Goal: Task Accomplishment & Management: Manage account settings

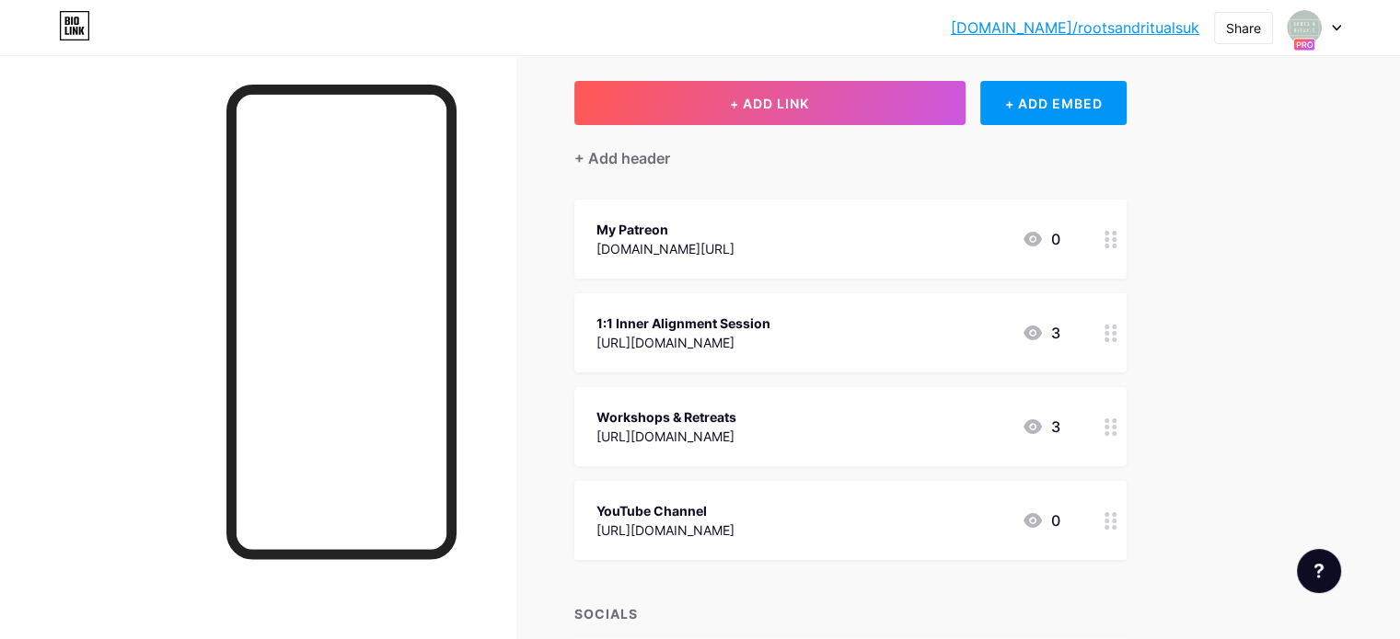
scroll to position [92, 0]
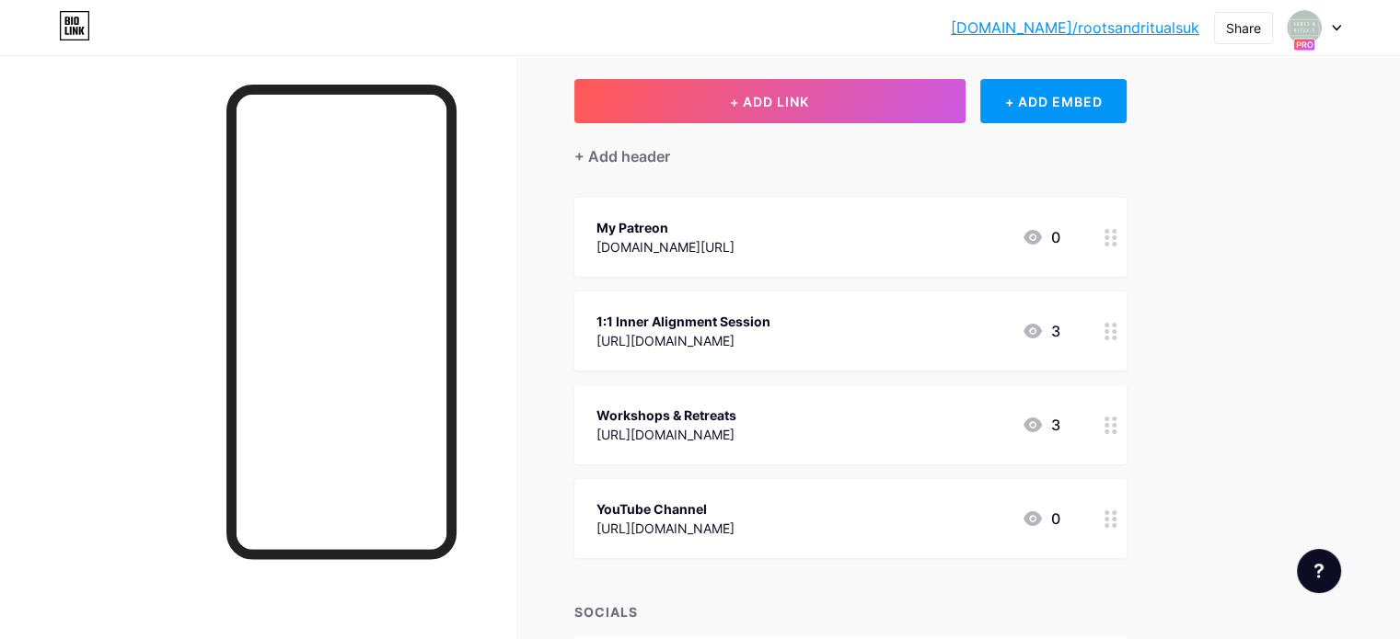
click at [1126, 427] on div at bounding box center [1110, 425] width 31 height 79
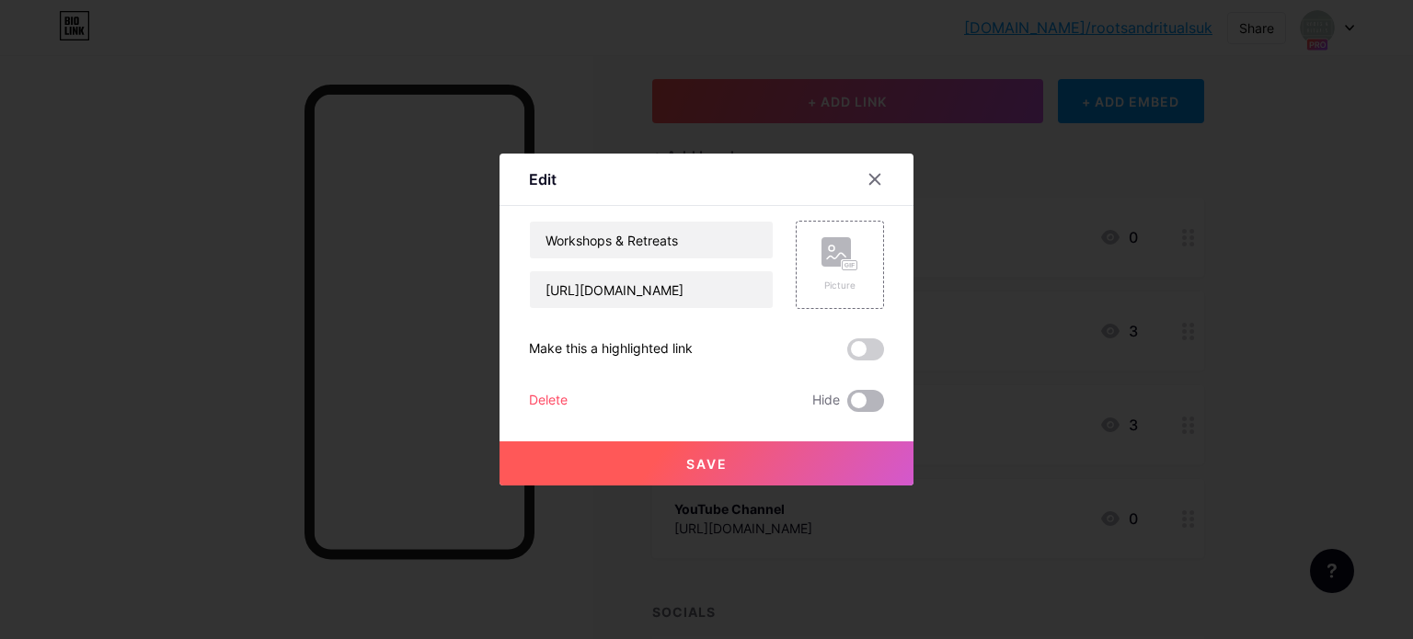
click at [865, 392] on span at bounding box center [865, 401] width 37 height 22
click at [847, 406] on input "checkbox" at bounding box center [847, 406] width 0 height 0
click at [870, 178] on icon at bounding box center [875, 180] width 10 height 10
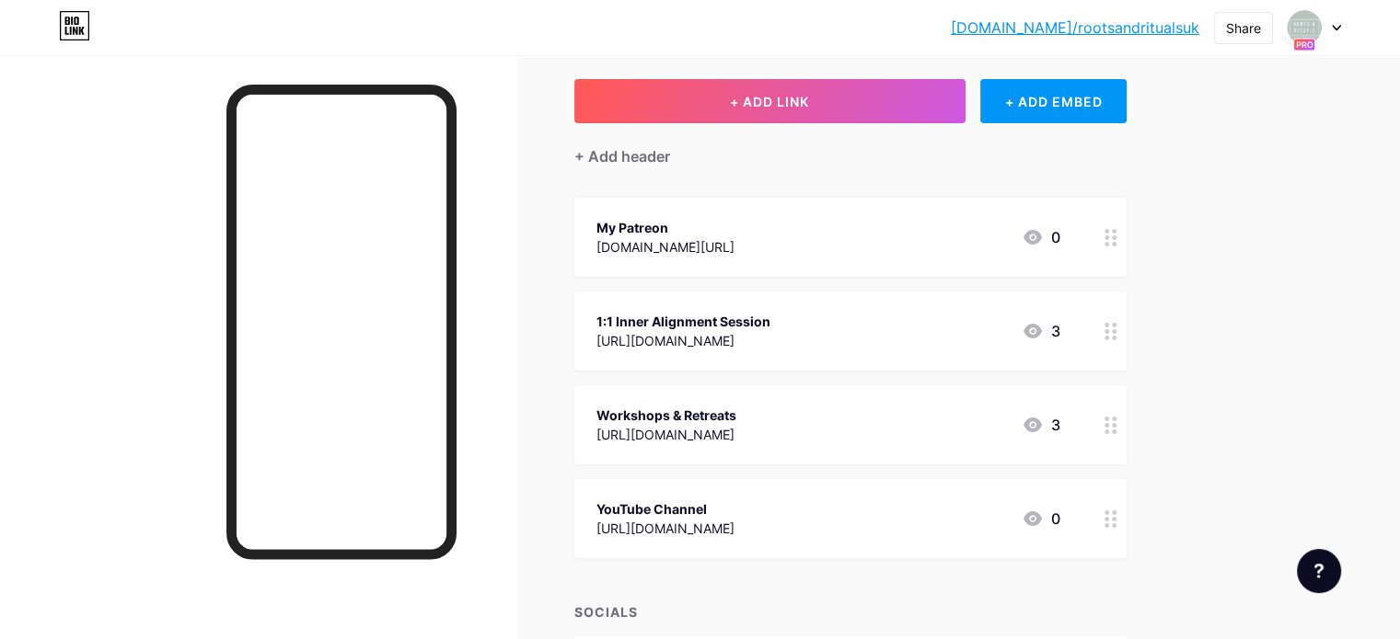
click at [1109, 519] on circle at bounding box center [1106, 519] width 5 height 5
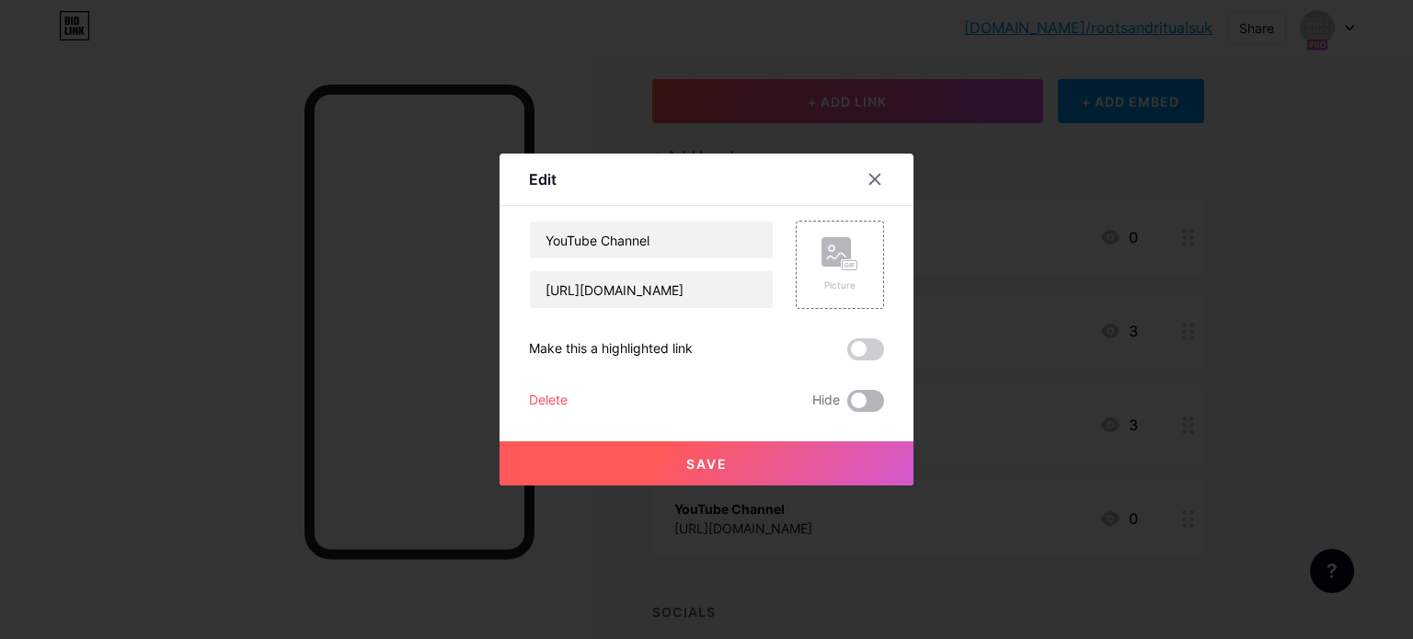
click at [858, 395] on span at bounding box center [865, 401] width 37 height 22
click at [847, 406] on input "checkbox" at bounding box center [847, 406] width 0 height 0
click at [811, 443] on button "Save" at bounding box center [707, 464] width 414 height 44
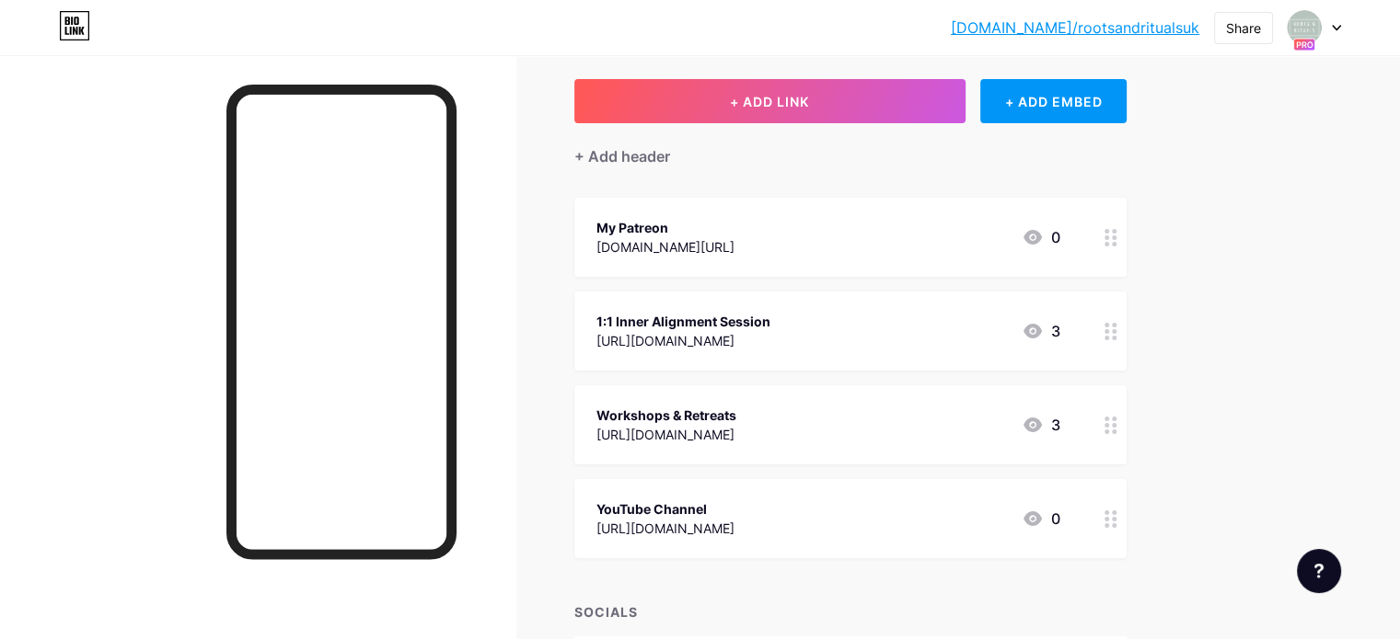
click at [1117, 426] on icon at bounding box center [1110, 425] width 13 height 17
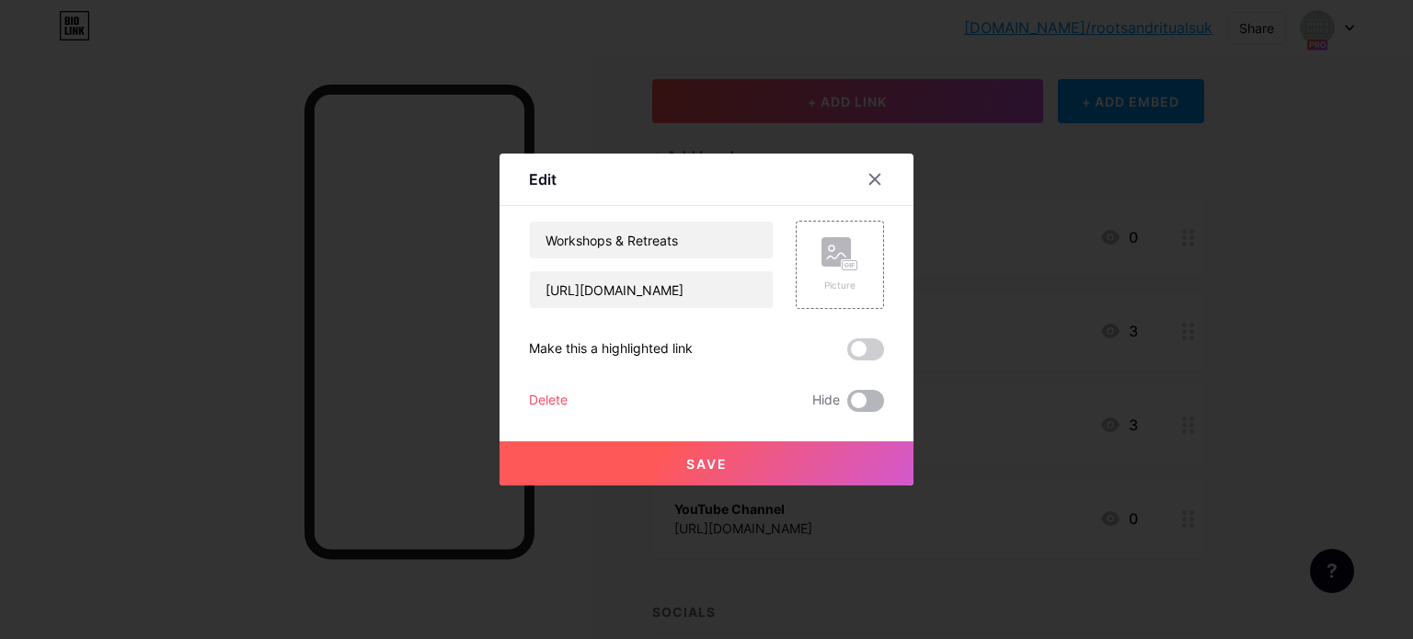
click at [855, 396] on span at bounding box center [865, 401] width 37 height 22
click at [847, 406] on input "checkbox" at bounding box center [847, 406] width 0 height 0
click at [757, 473] on button "Save" at bounding box center [707, 464] width 414 height 44
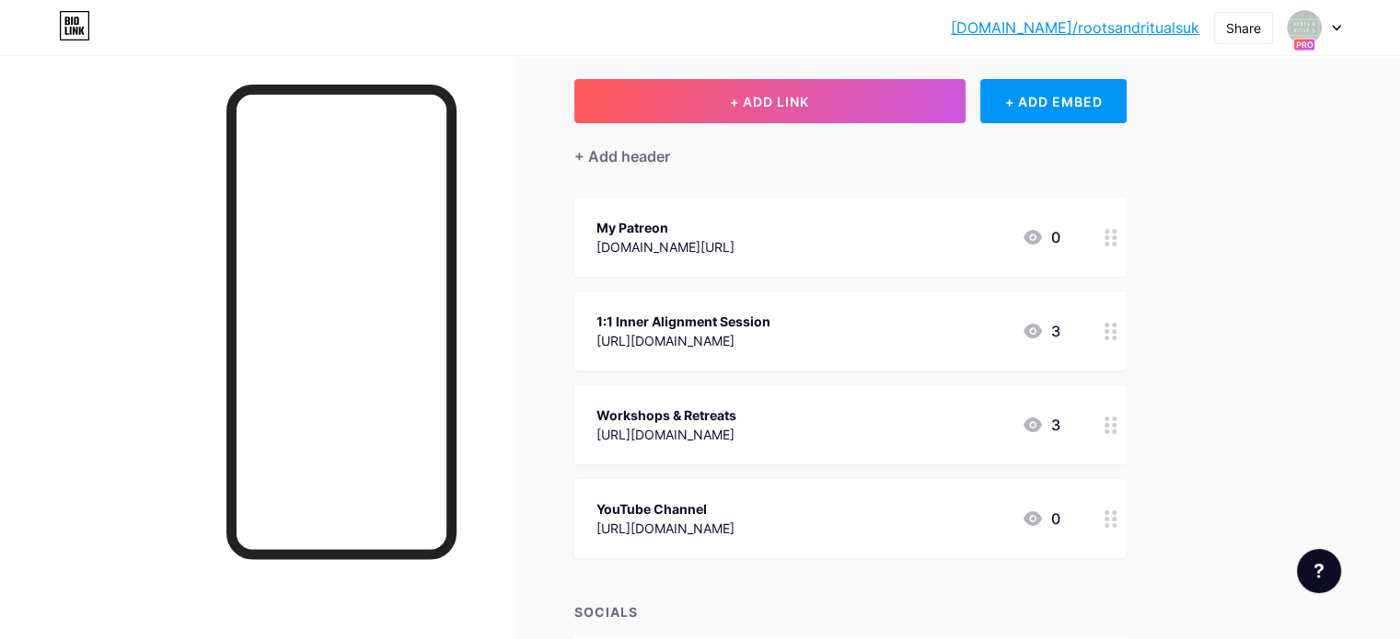
click at [1117, 235] on icon at bounding box center [1110, 237] width 13 height 17
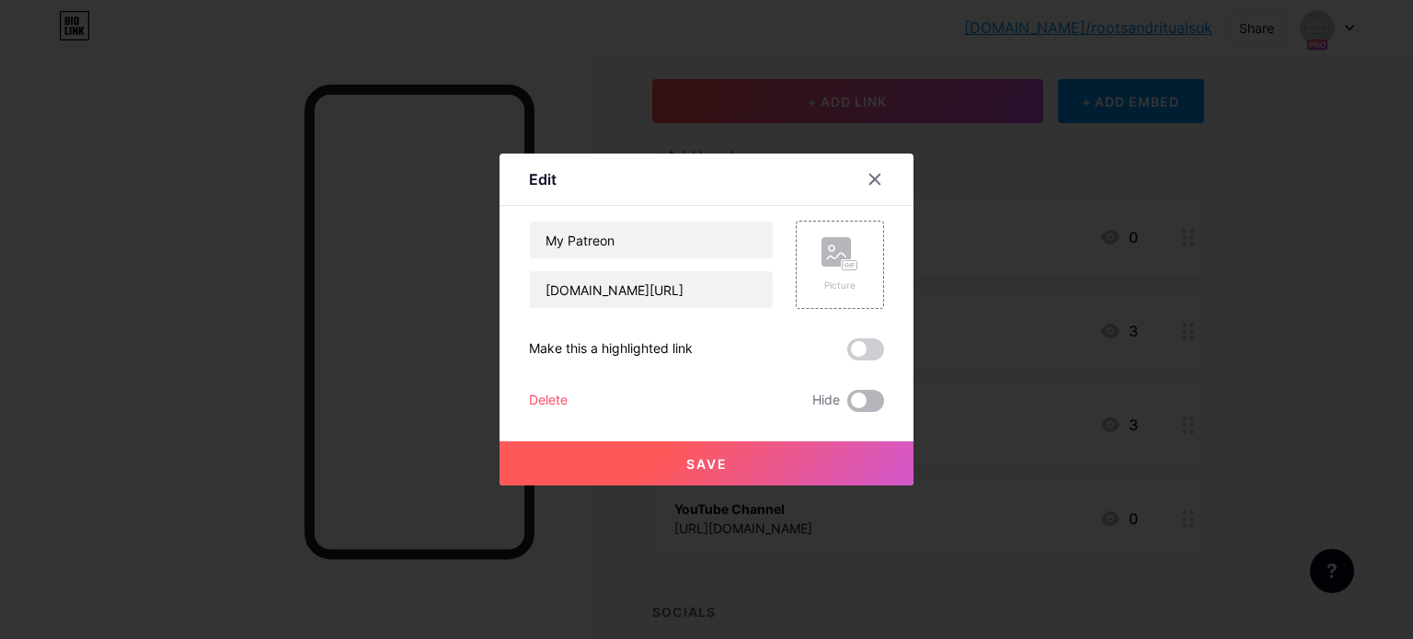
click at [870, 397] on span at bounding box center [865, 401] width 37 height 22
click at [847, 406] on input "checkbox" at bounding box center [847, 406] width 0 height 0
click at [828, 456] on button "Save" at bounding box center [707, 464] width 414 height 44
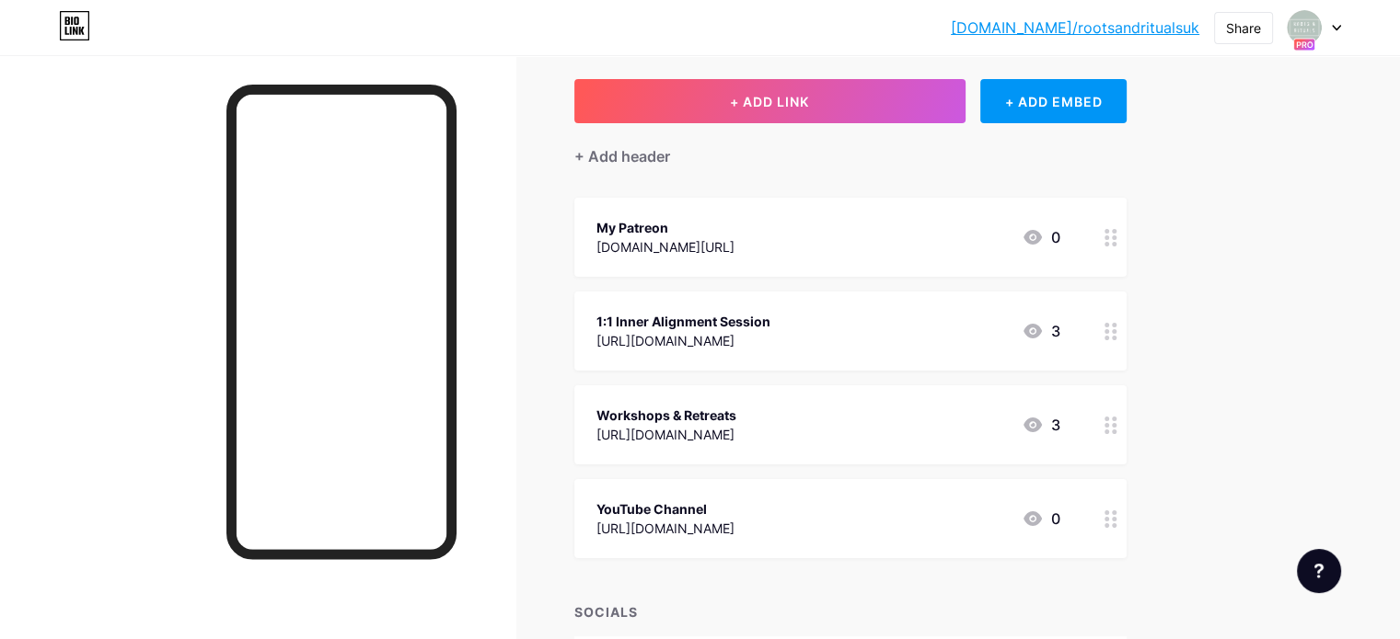
scroll to position [0, 0]
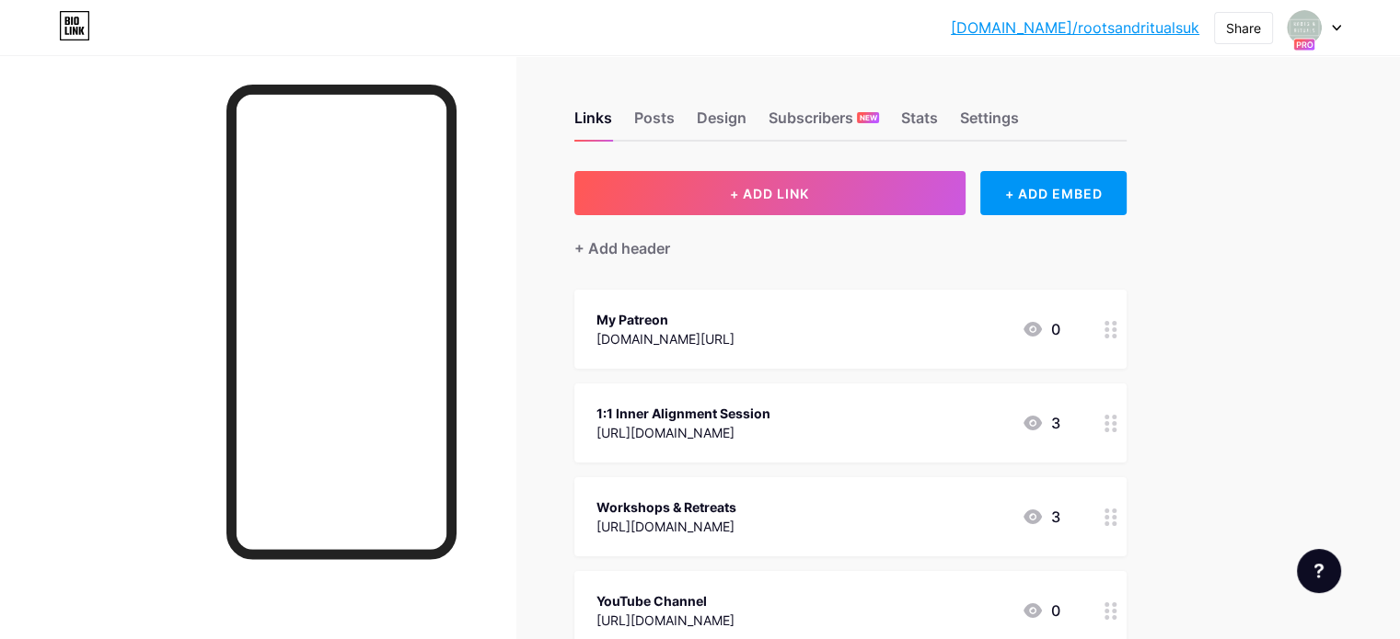
click at [1332, 35] on div at bounding box center [1313, 27] width 53 height 33
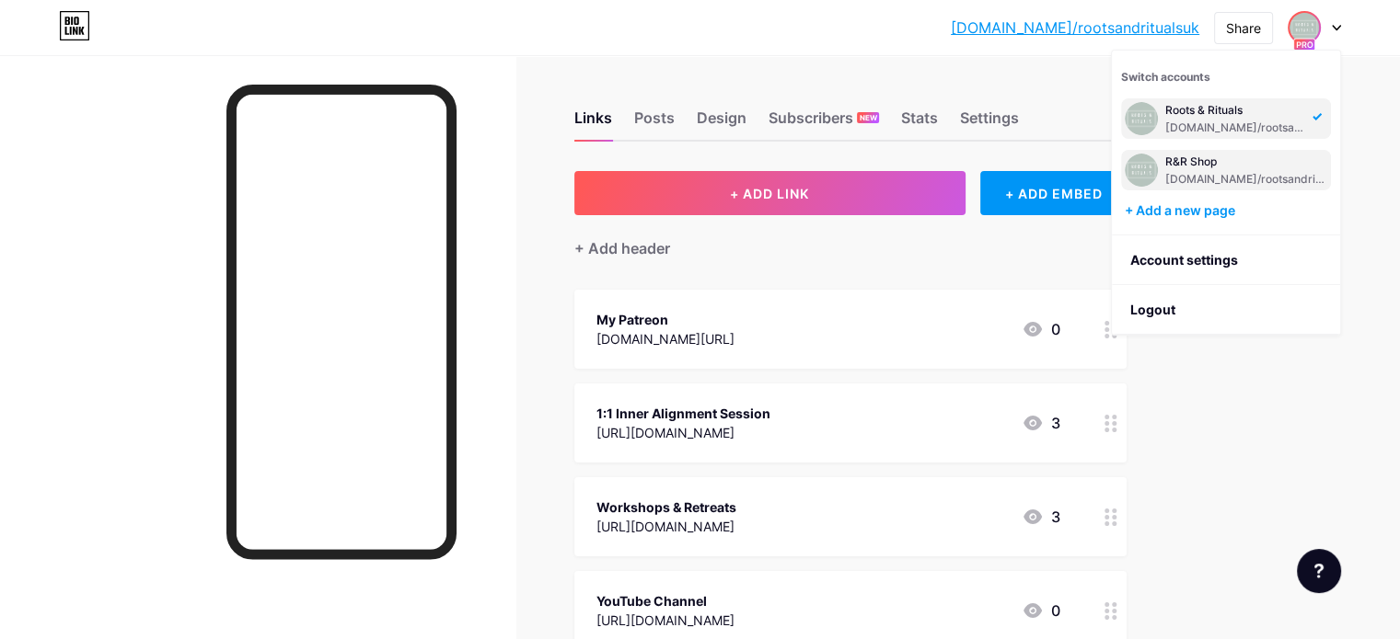
click at [1265, 176] on div "[DOMAIN_NAME]/rootsandritualsshop" at bounding box center [1246, 179] width 162 height 15
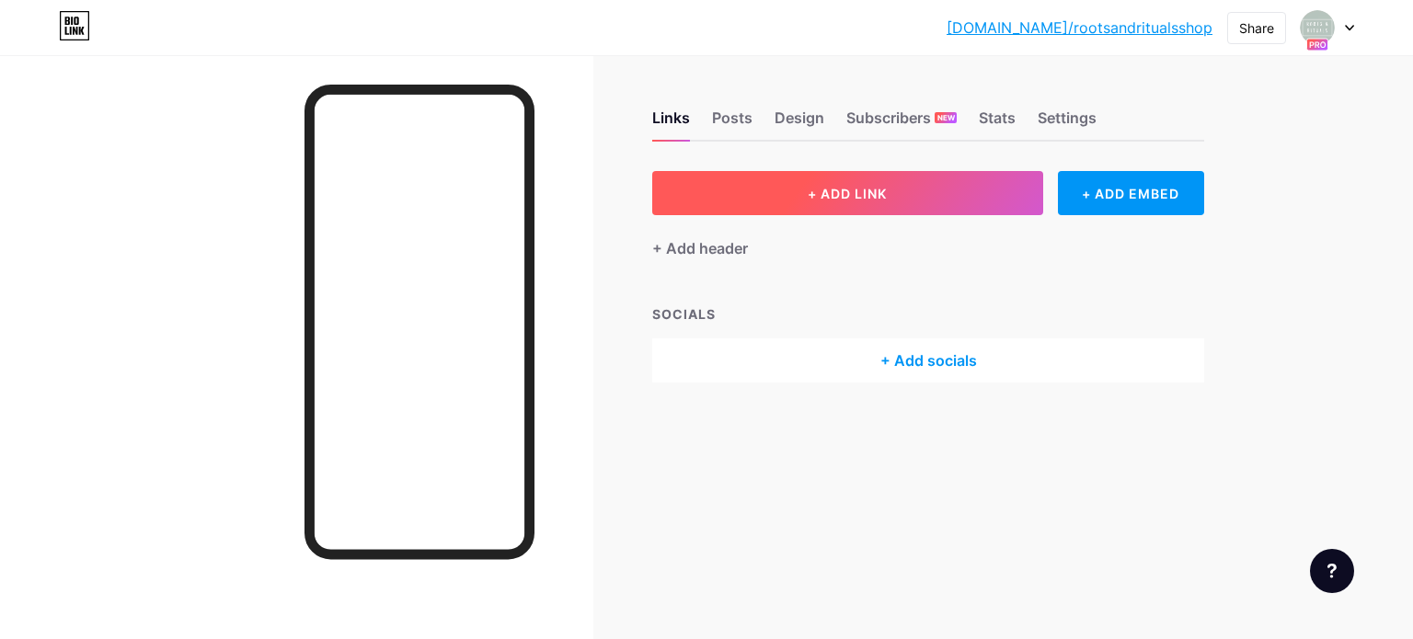
click at [817, 200] on span "+ ADD LINK" at bounding box center [847, 194] width 79 height 16
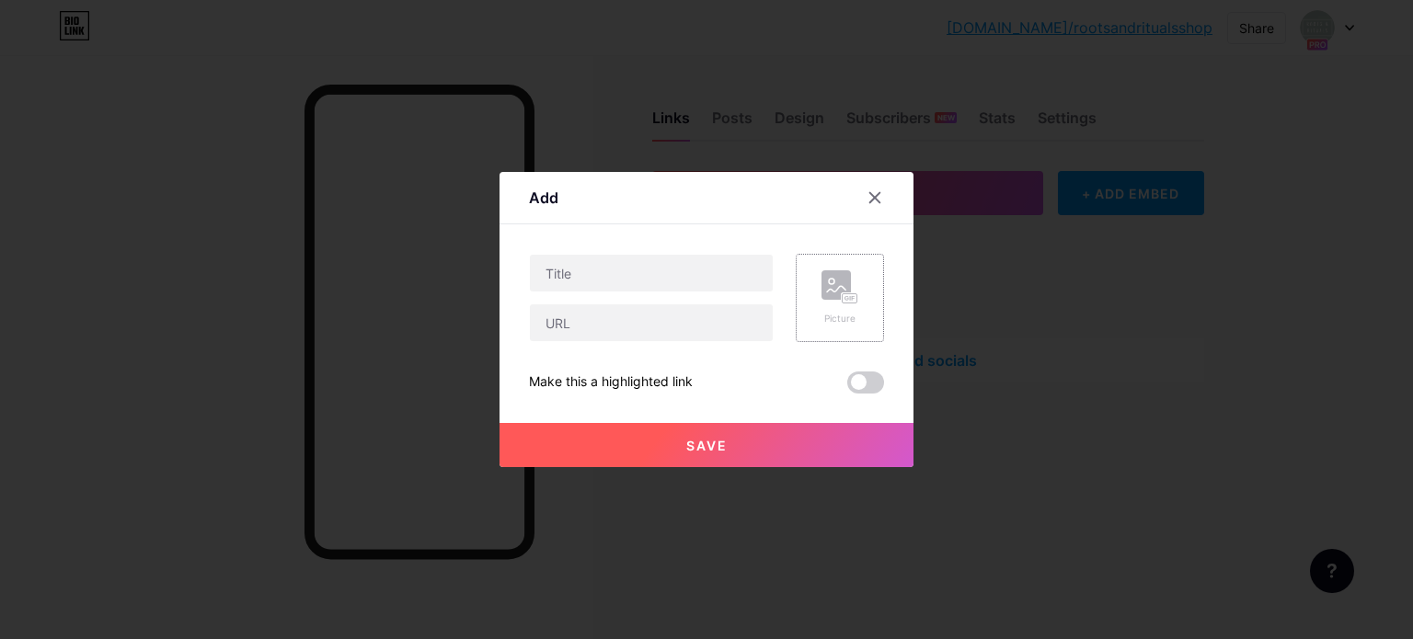
click at [803, 306] on div "Picture" at bounding box center [840, 298] width 88 height 88
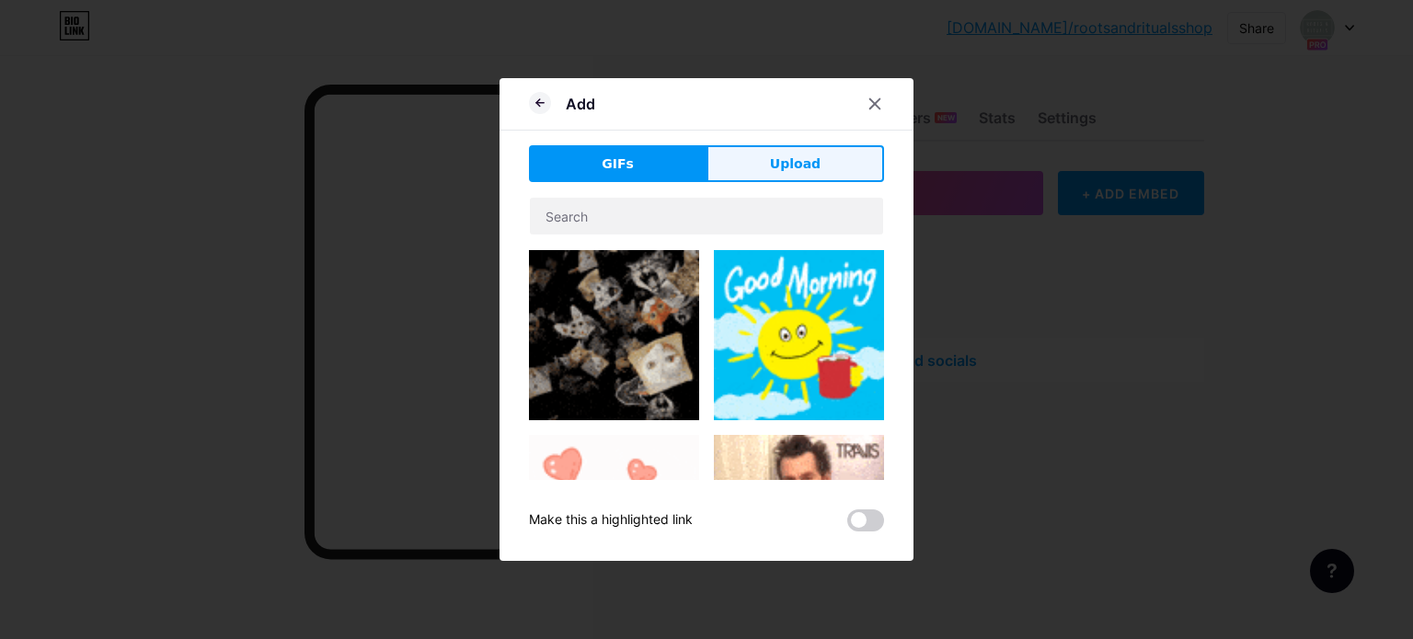
click at [813, 176] on button "Upload" at bounding box center [796, 163] width 178 height 37
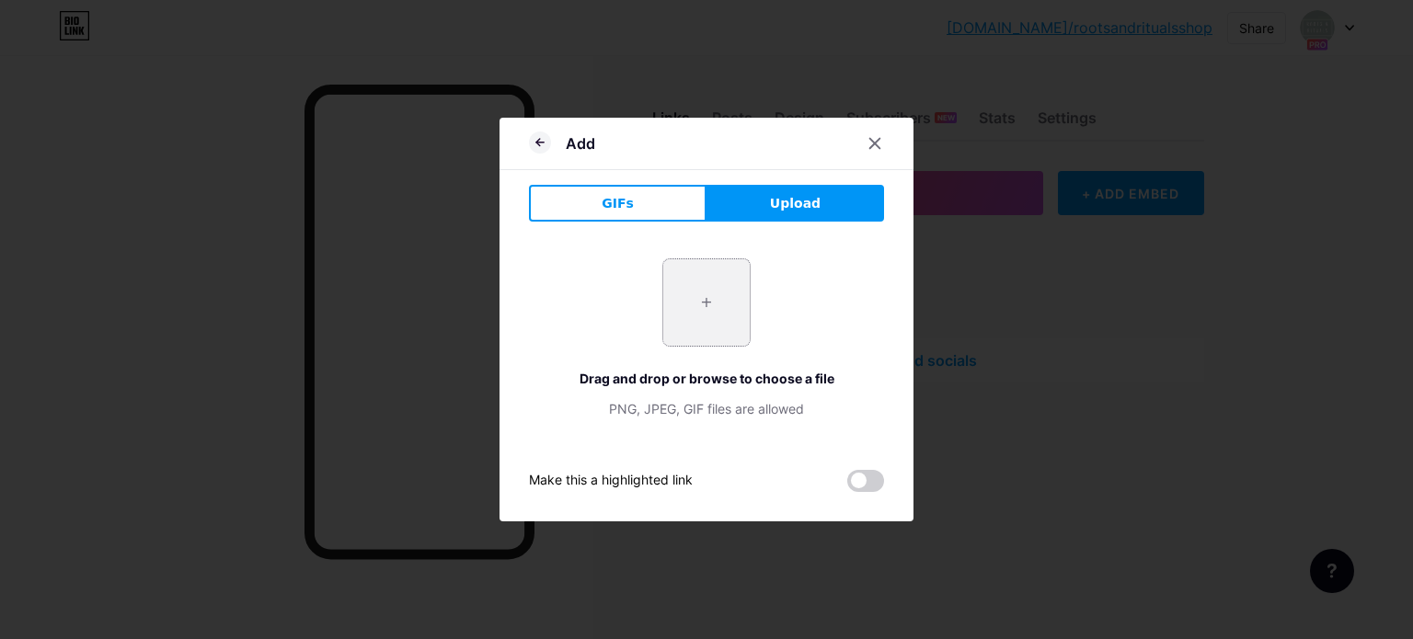
click at [704, 308] on input "file" at bounding box center [706, 302] width 86 height 86
type input "C:\fakepath\Midnight Meadow Front Label.png"
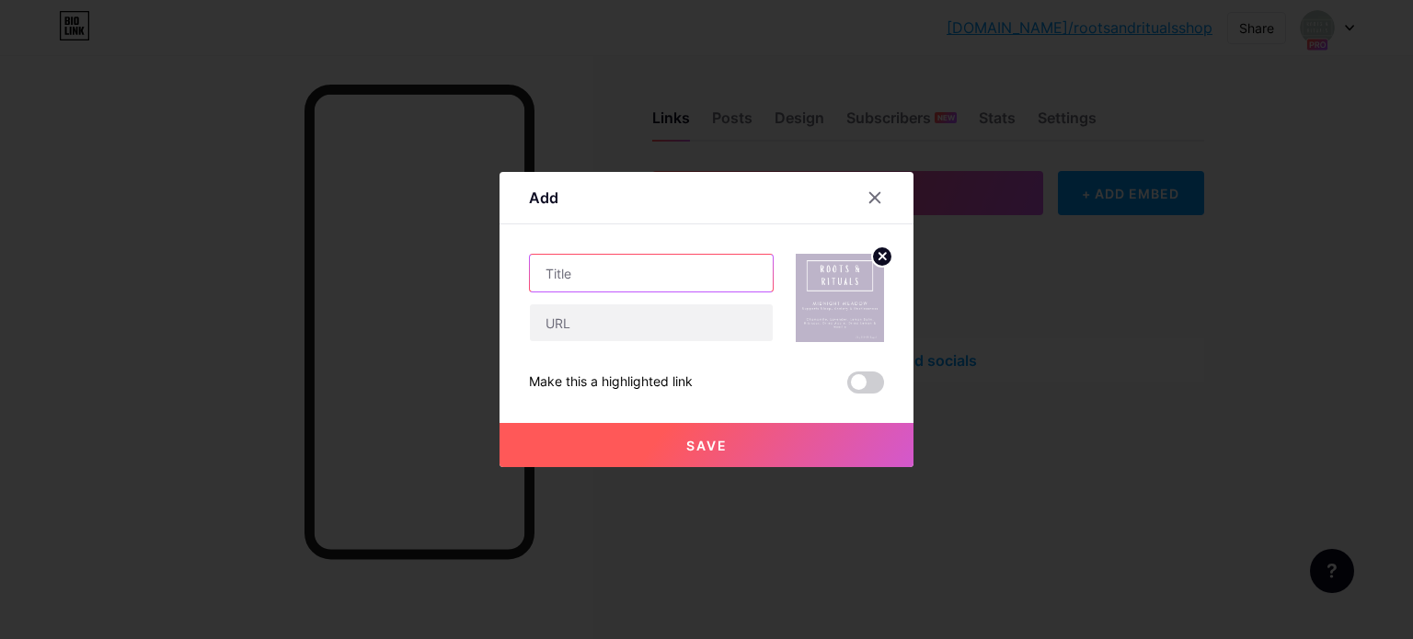
click at [662, 267] on input "text" at bounding box center [651, 273] width 243 height 37
type input "Midnight Meadow Herbal Tea Blend"
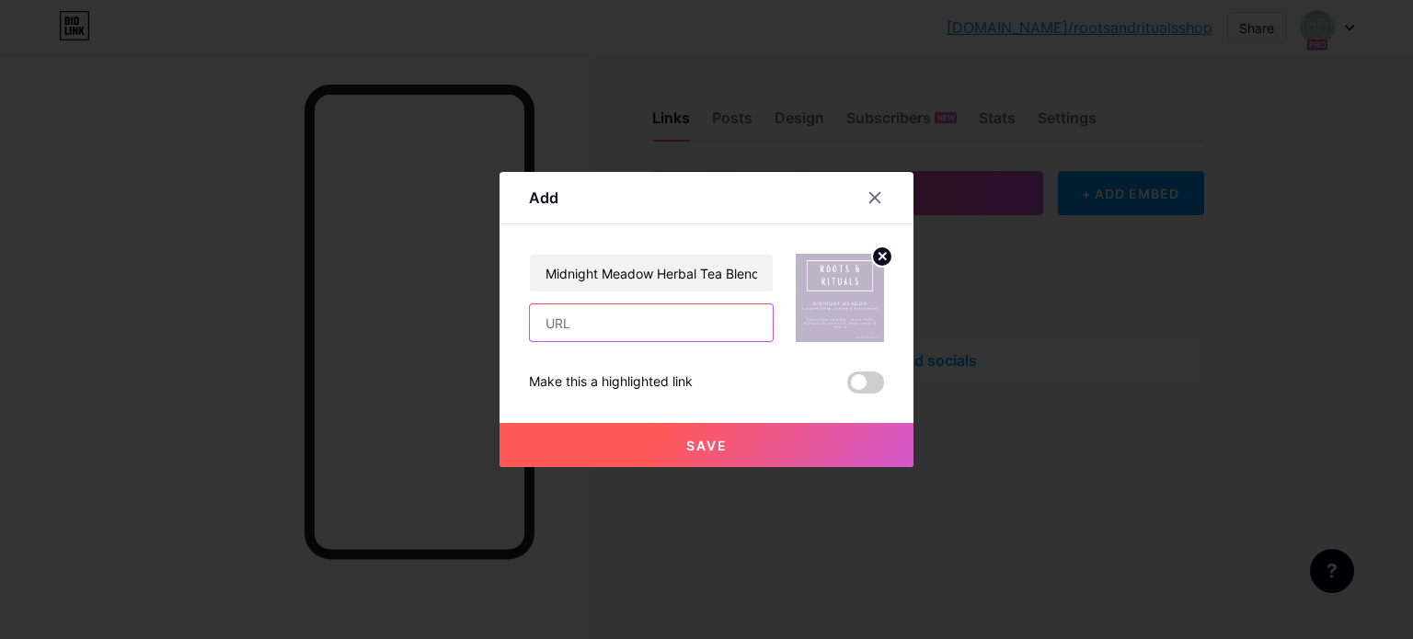
click at [552, 334] on input "text" at bounding box center [651, 323] width 243 height 37
paste input "[URL][DOMAIN_NAME]"
type input "[URL][DOMAIN_NAME]"
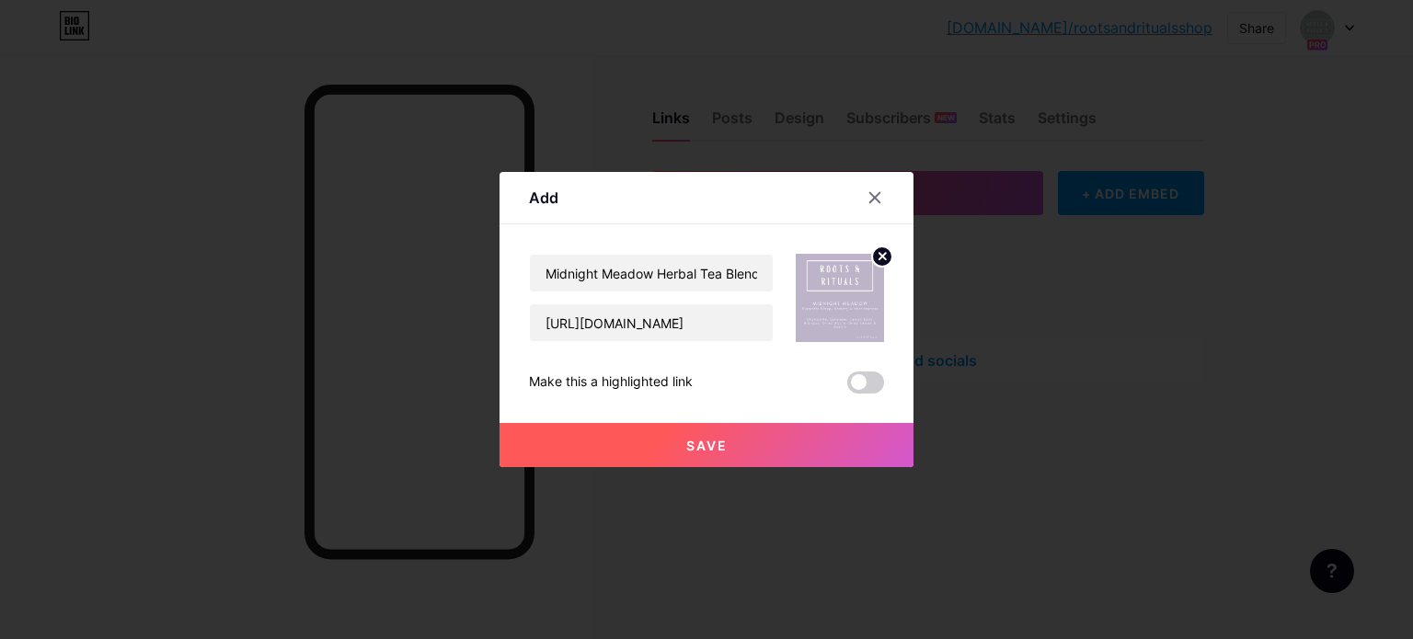
click at [693, 444] on span "Save" at bounding box center [706, 446] width 41 height 16
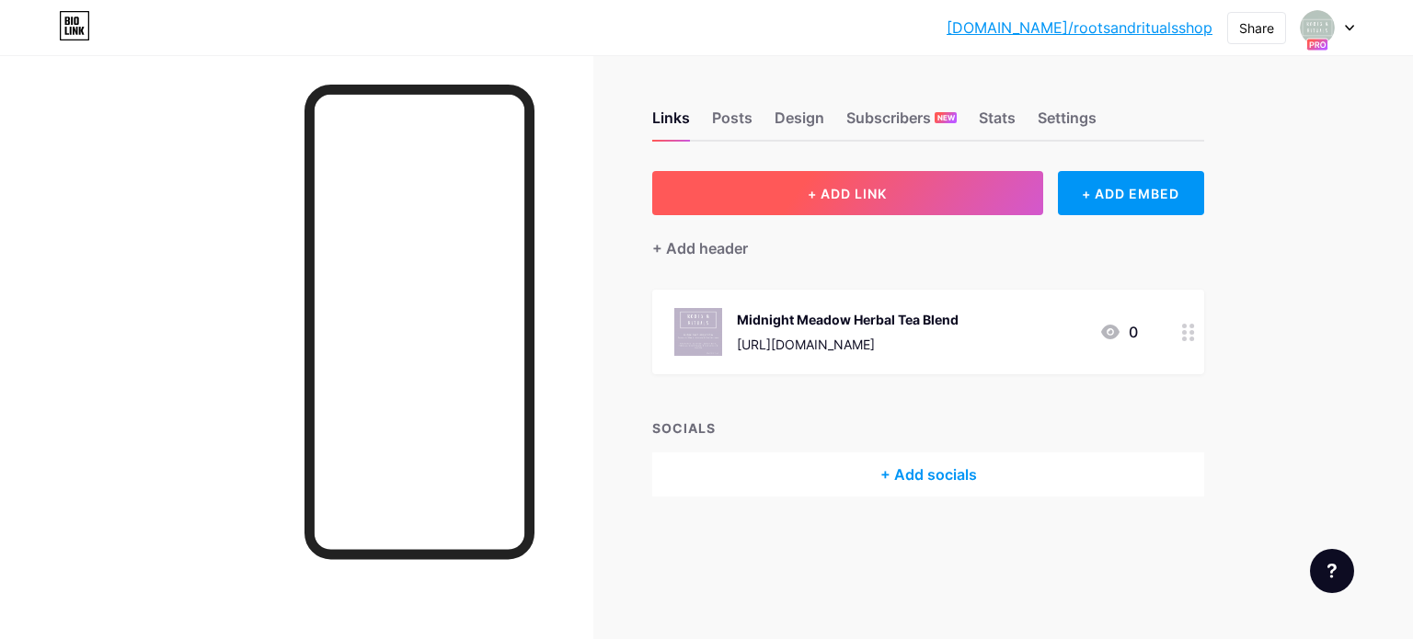
click at [922, 190] on button "+ ADD LINK" at bounding box center [847, 193] width 391 height 44
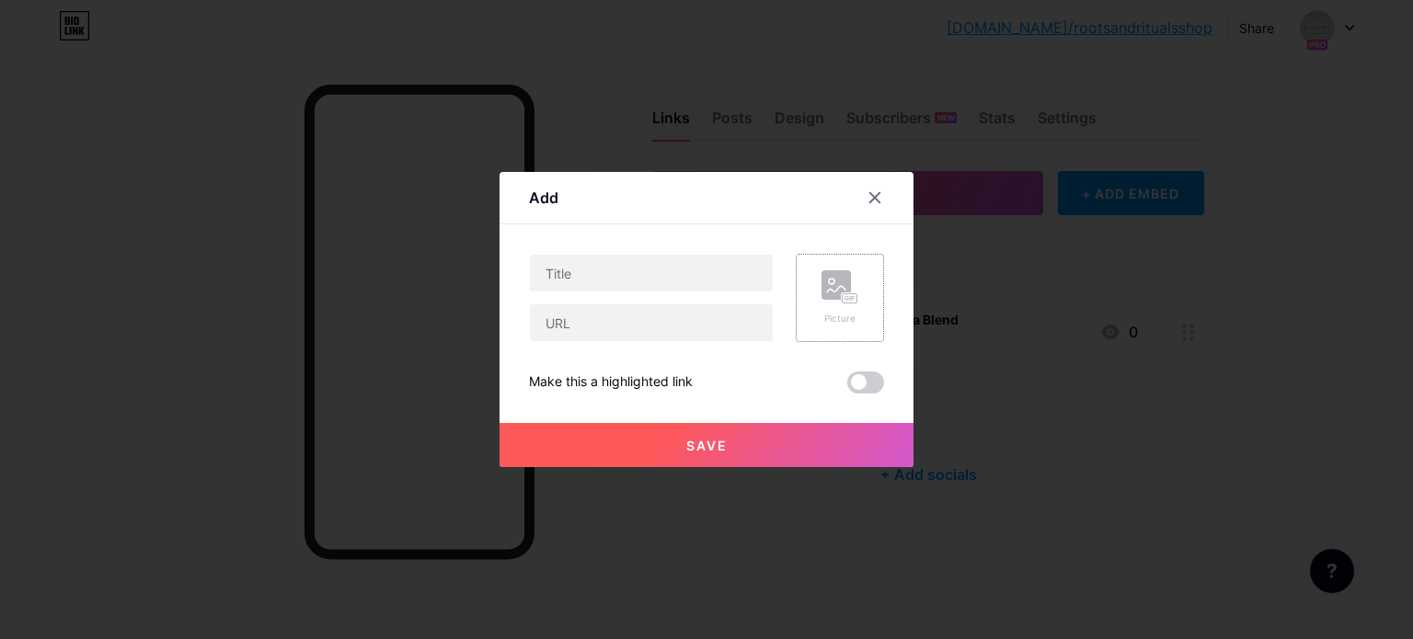
click at [825, 308] on div "Picture" at bounding box center [840, 298] width 37 height 55
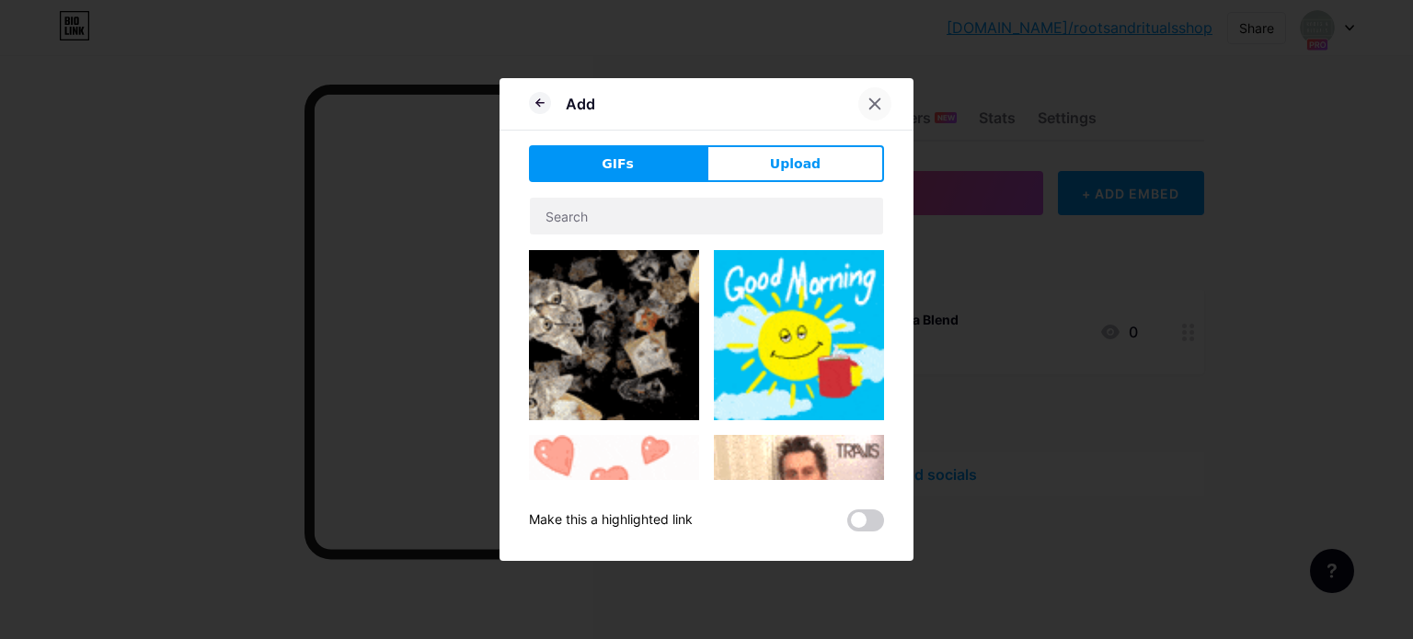
click at [868, 97] on icon at bounding box center [875, 104] width 15 height 15
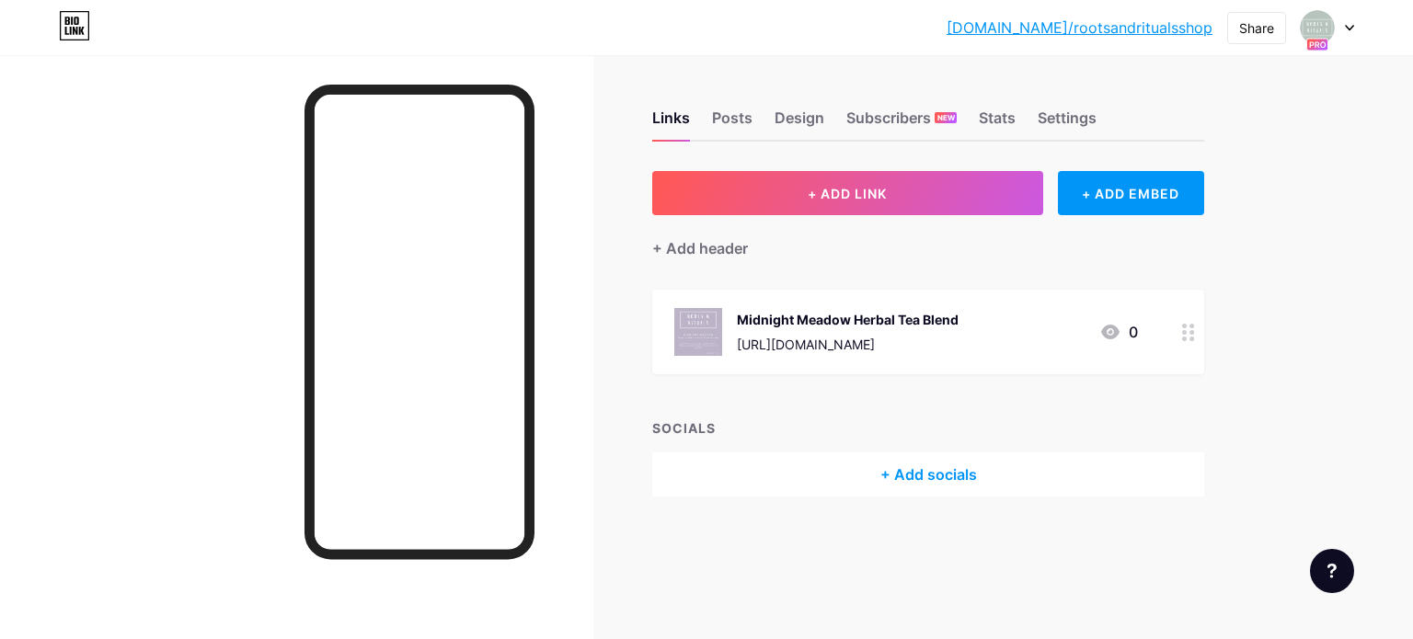
click at [1349, 20] on div at bounding box center [1327, 27] width 53 height 33
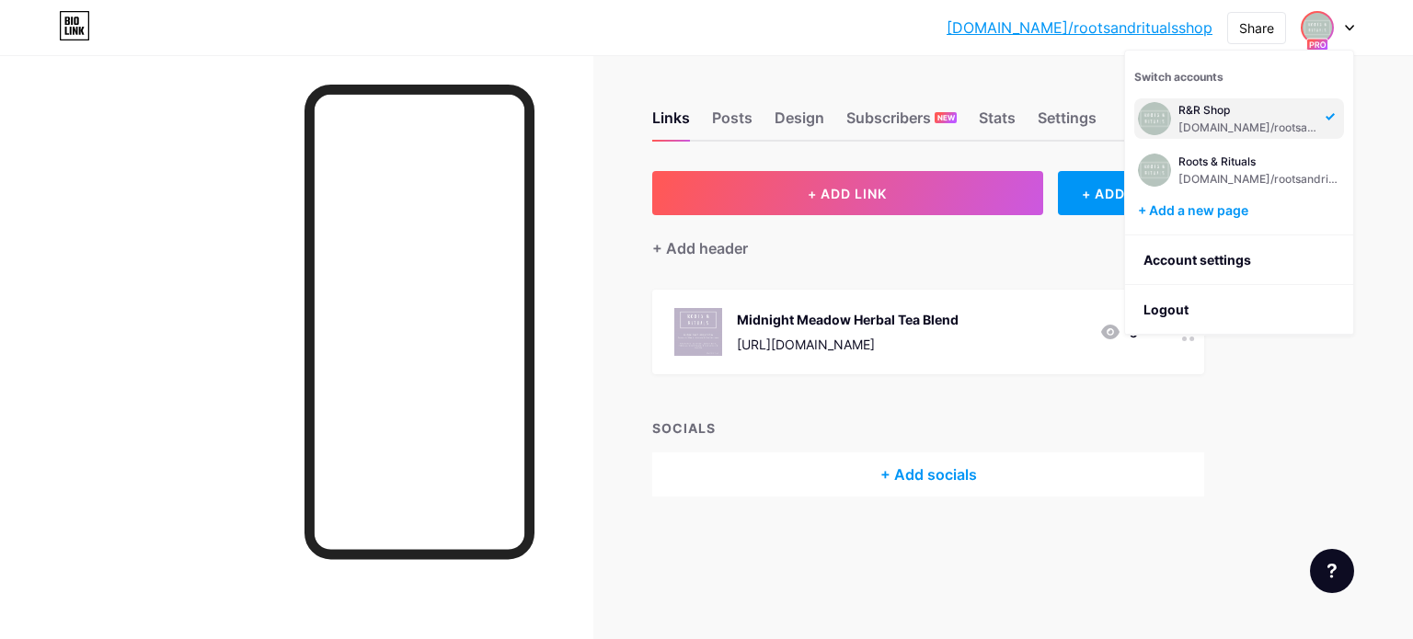
click at [1168, 412] on div "+ ADD LINK + ADD EMBED + Add header Midnight Meadow Herbal Tea Blend https://bu…" at bounding box center [928, 334] width 552 height 326
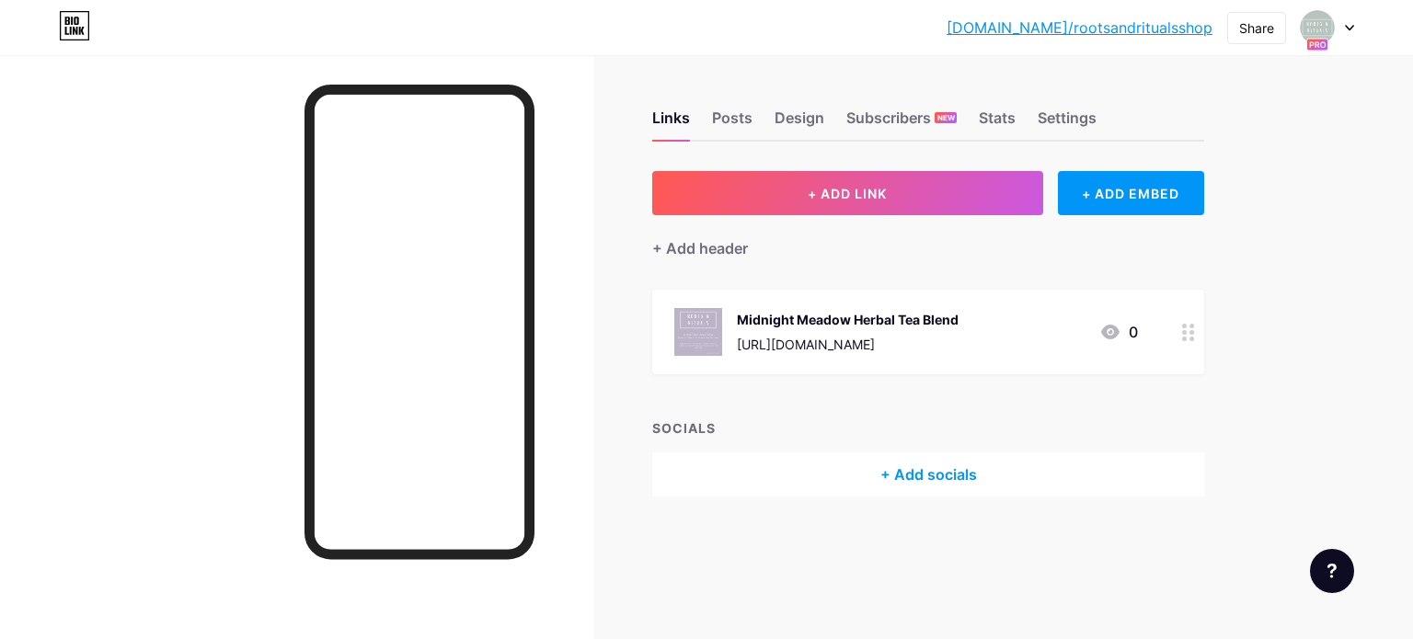
click at [1354, 29] on div "bio.link/rootsa... bio.link/rootsandritualsshop Share Switch accounts R&R Shop …" at bounding box center [706, 27] width 1413 height 33
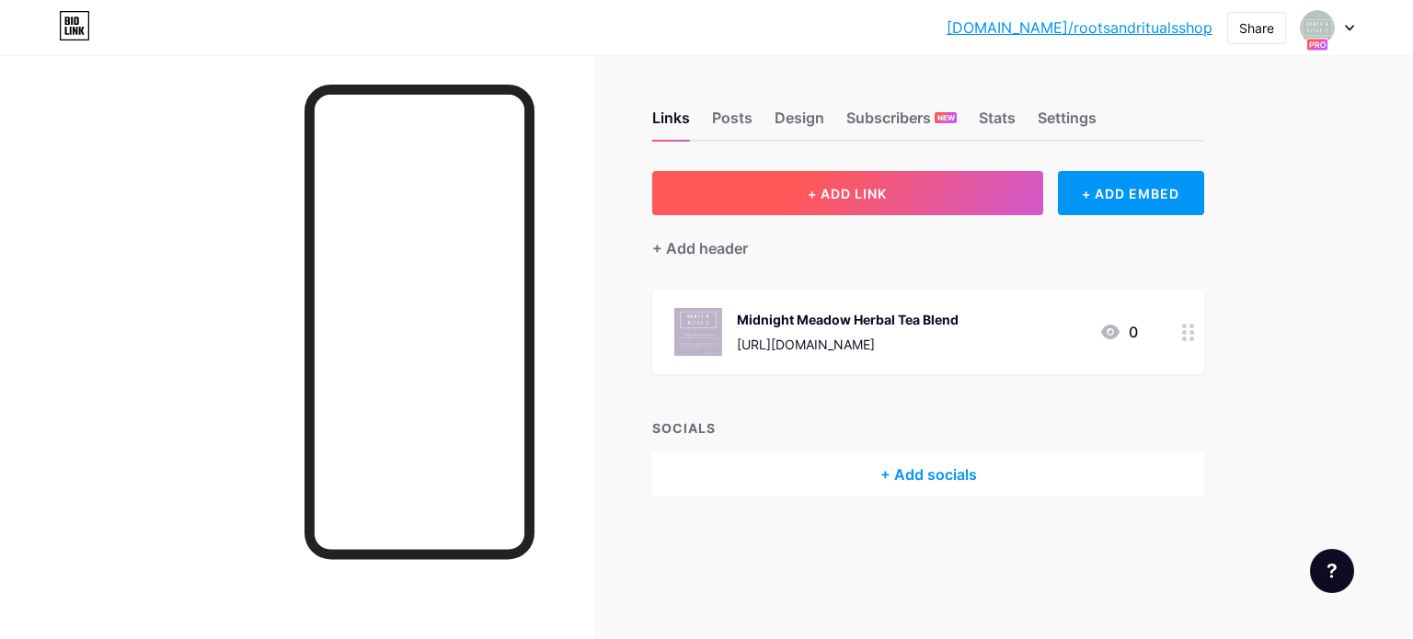
click at [902, 188] on button "+ ADD LINK" at bounding box center [847, 193] width 391 height 44
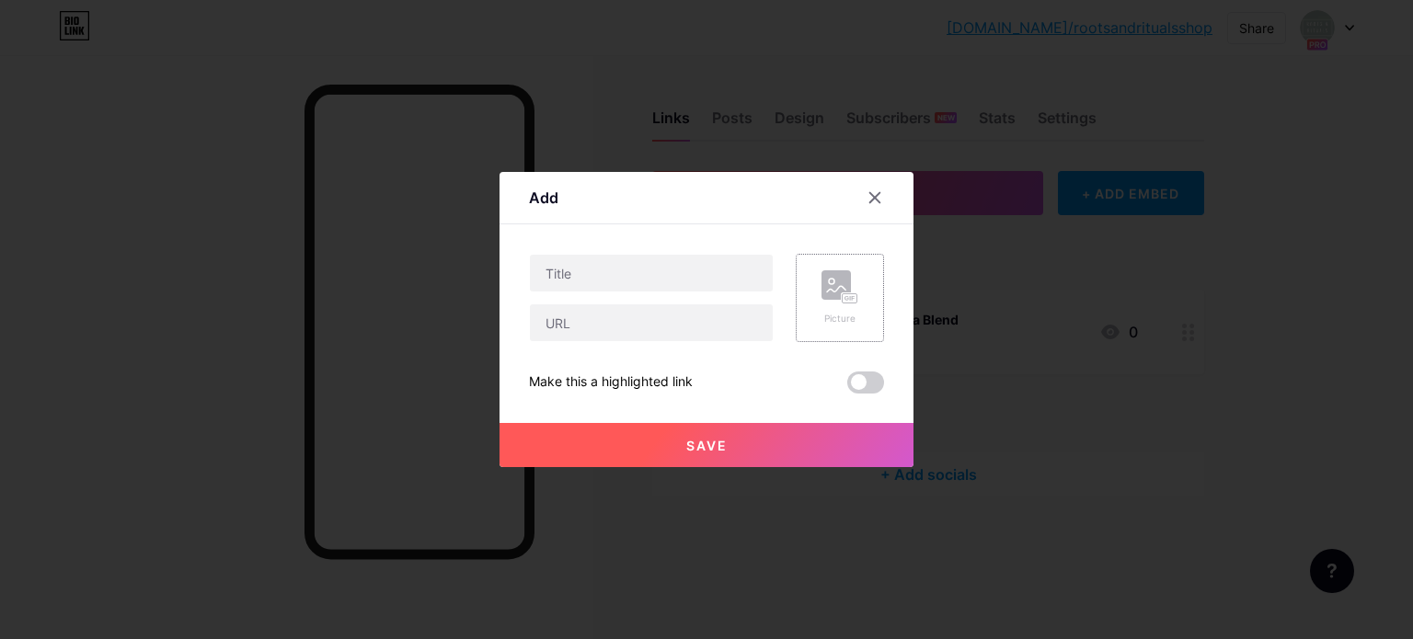
click at [827, 305] on div "Picture" at bounding box center [840, 298] width 37 height 55
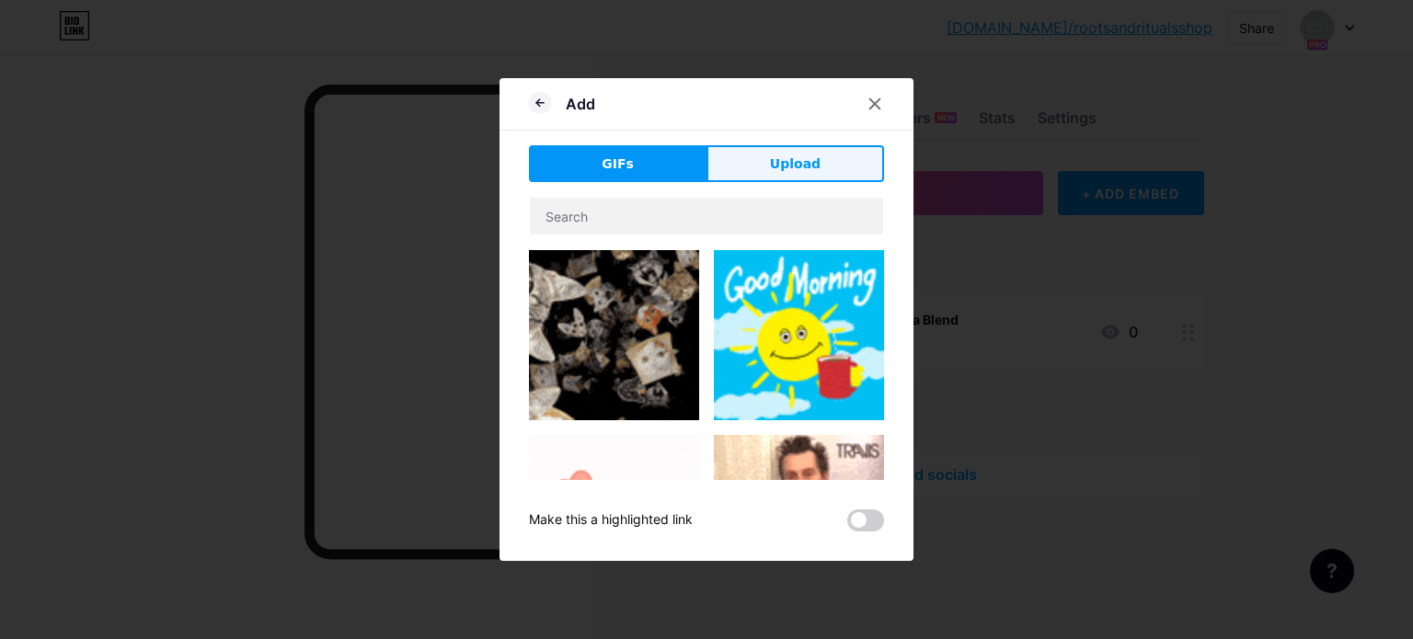
click at [789, 157] on span "Upload" at bounding box center [795, 164] width 51 height 19
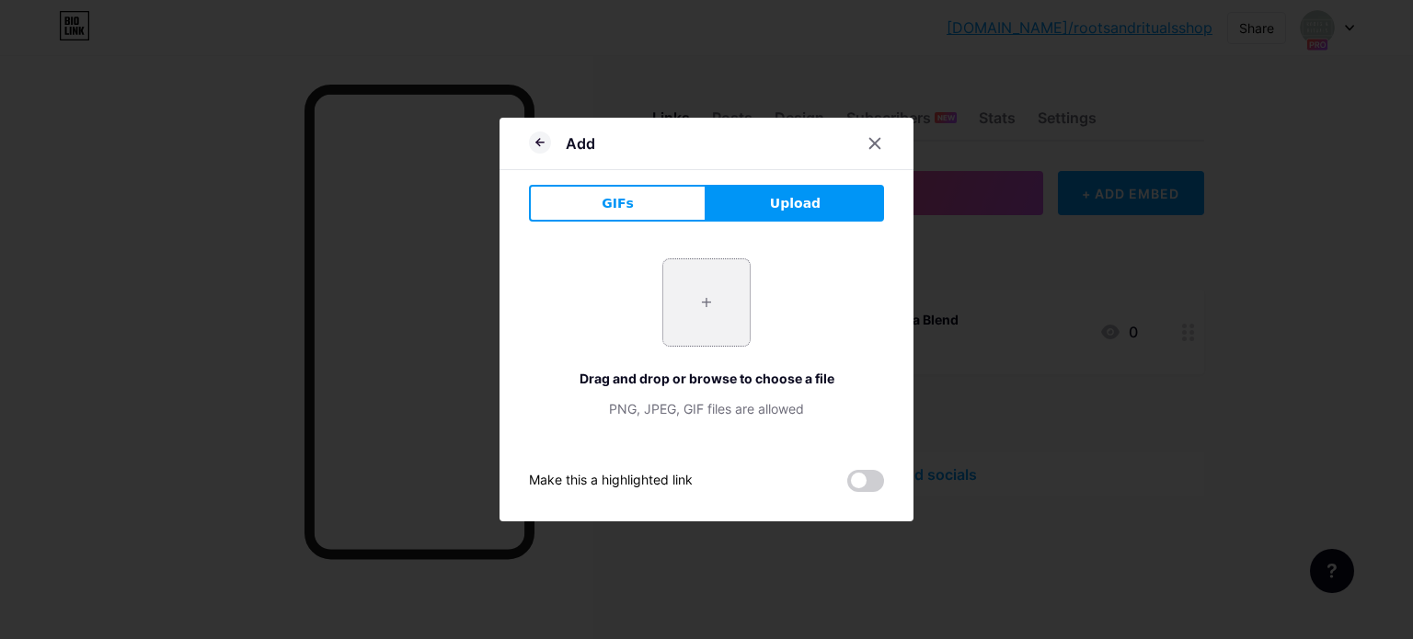
click at [685, 293] on input "file" at bounding box center [706, 302] width 86 height 86
type input "C:\fakepath\Dusk Delight Front Label.png"
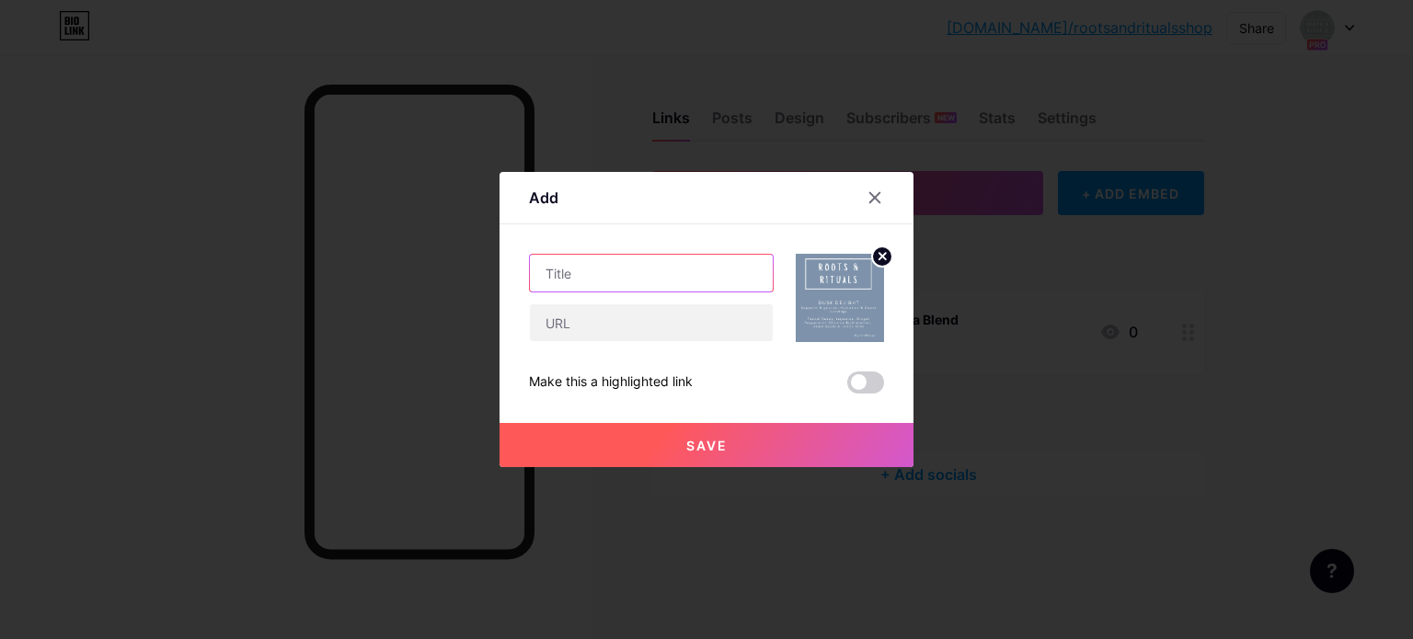
click at [638, 272] on input "text" at bounding box center [651, 273] width 243 height 37
type input "Dusk Delight Herbal Tea Blend"
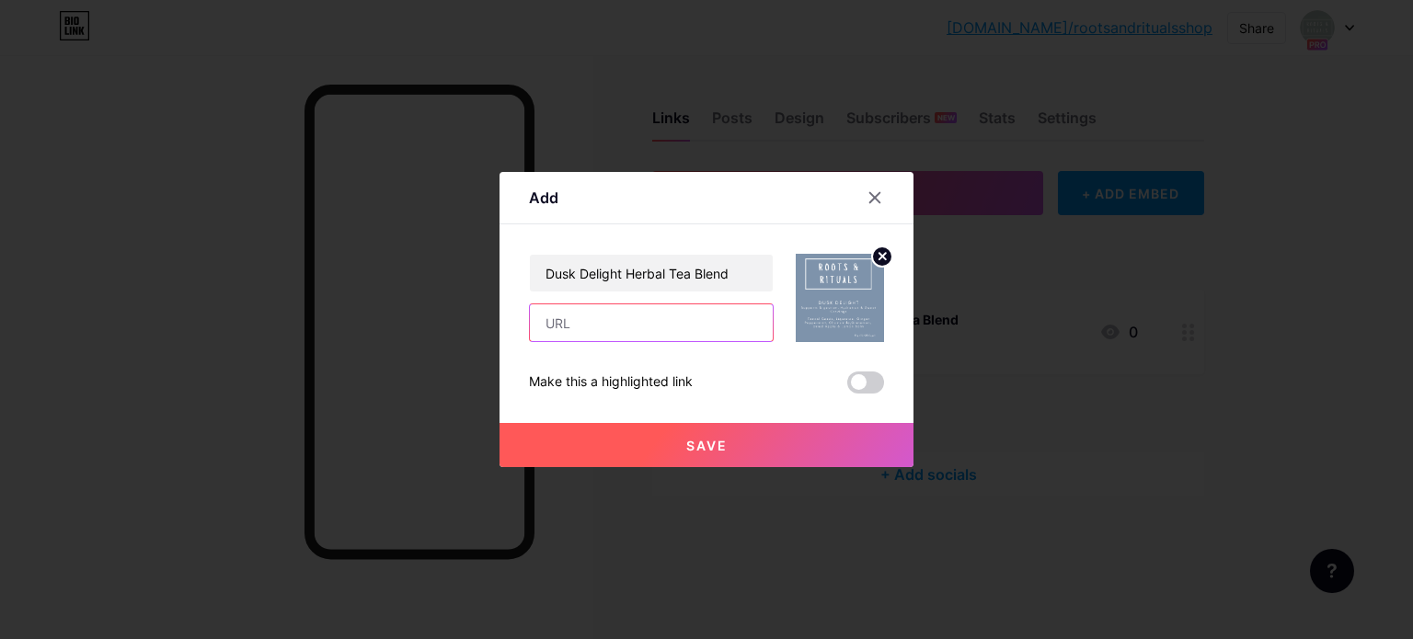
click at [618, 333] on input "text" at bounding box center [651, 323] width 243 height 37
click at [596, 313] on input "text" at bounding box center [651, 323] width 243 height 37
paste input "[URL][DOMAIN_NAME]"
type input "[URL][DOMAIN_NAME]"
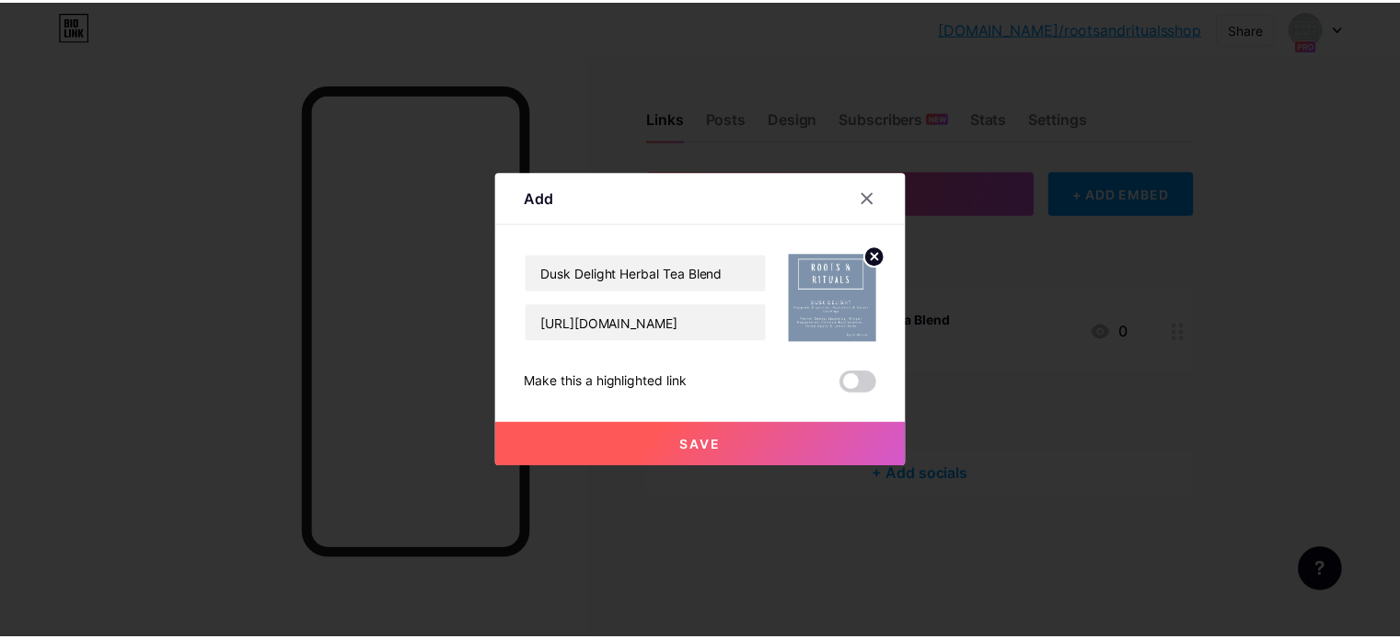
scroll to position [0, 0]
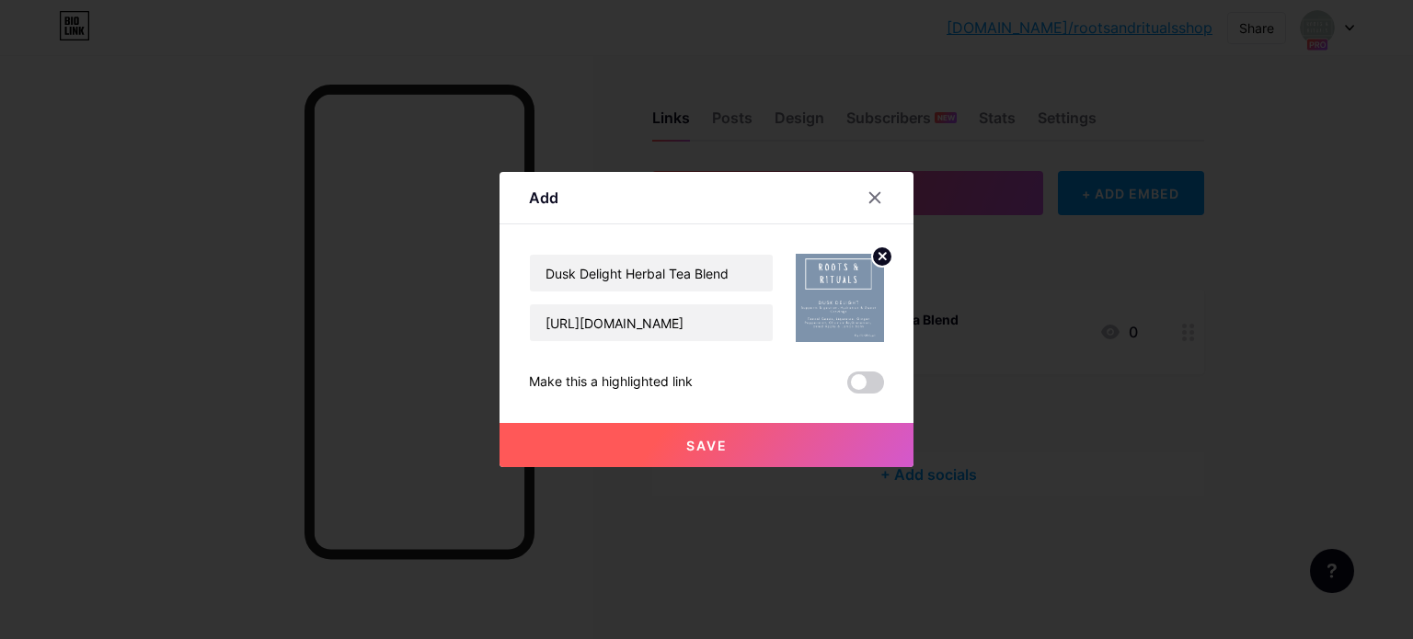
click at [773, 453] on button "Save" at bounding box center [707, 445] width 414 height 44
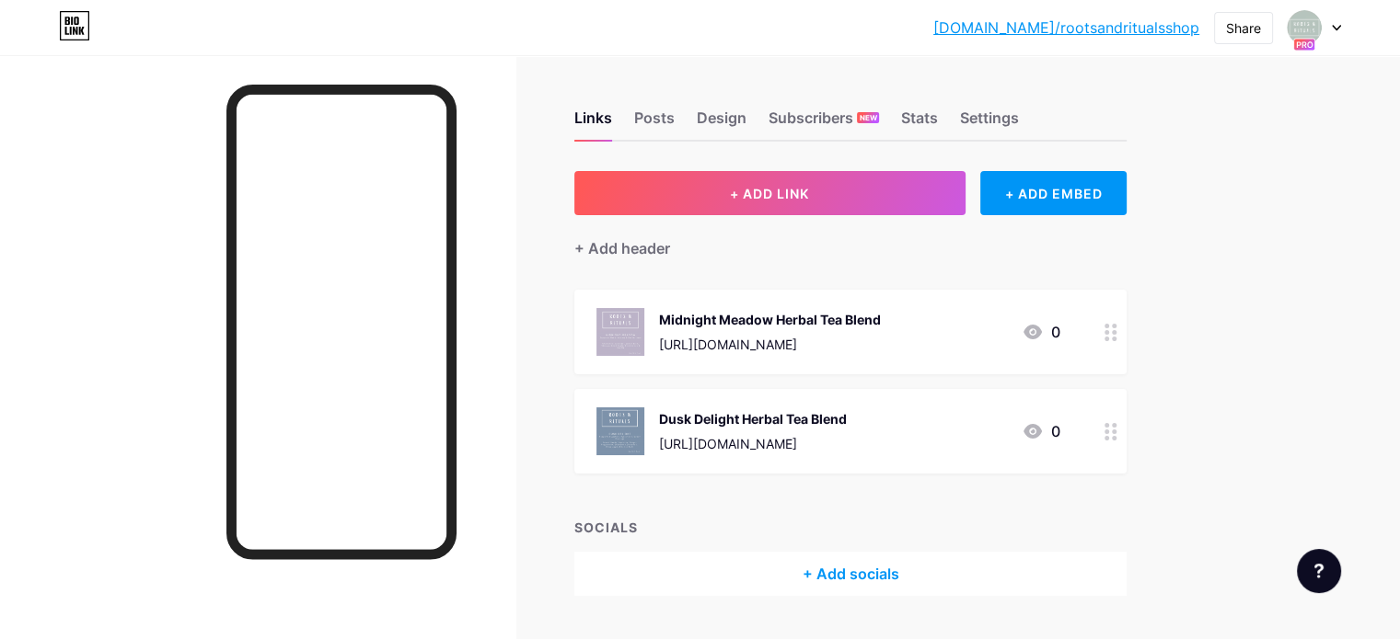
click at [1054, 23] on link "[DOMAIN_NAME]/rootsandritualsshop" at bounding box center [1066, 28] width 266 height 22
click at [1324, 33] on div at bounding box center [1313, 27] width 53 height 33
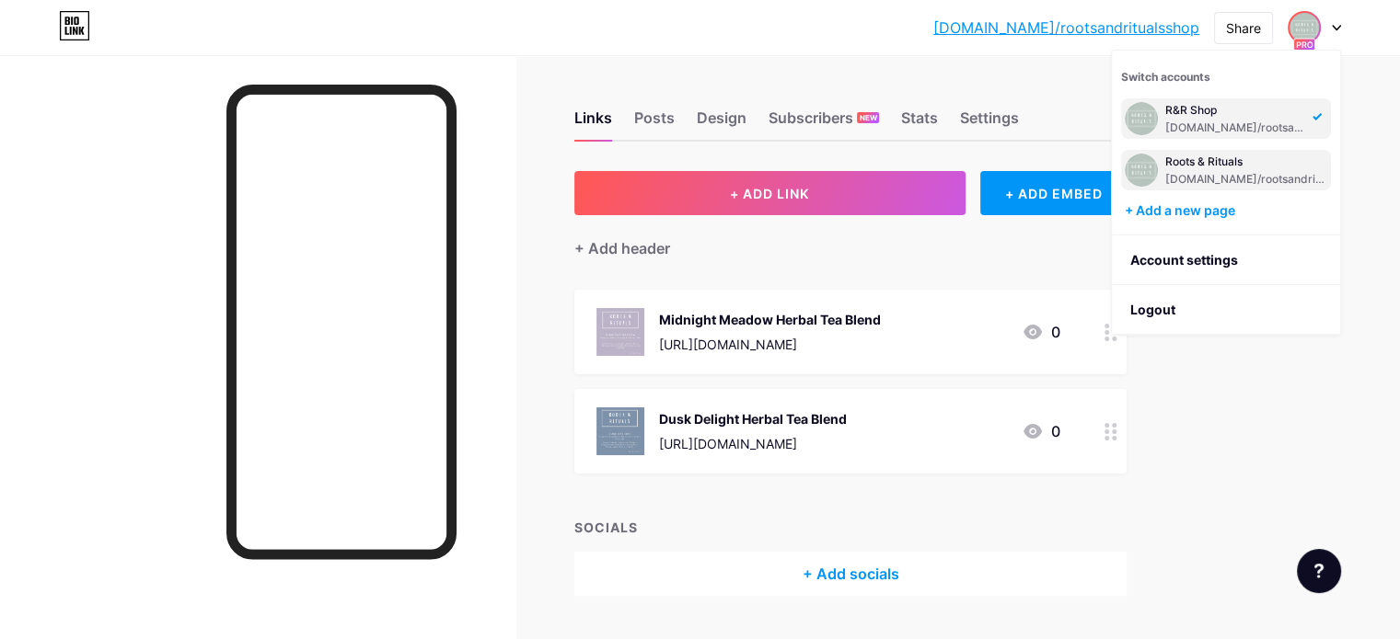
click at [1276, 175] on div "[DOMAIN_NAME]/rootsandritualsuk" at bounding box center [1246, 179] width 162 height 15
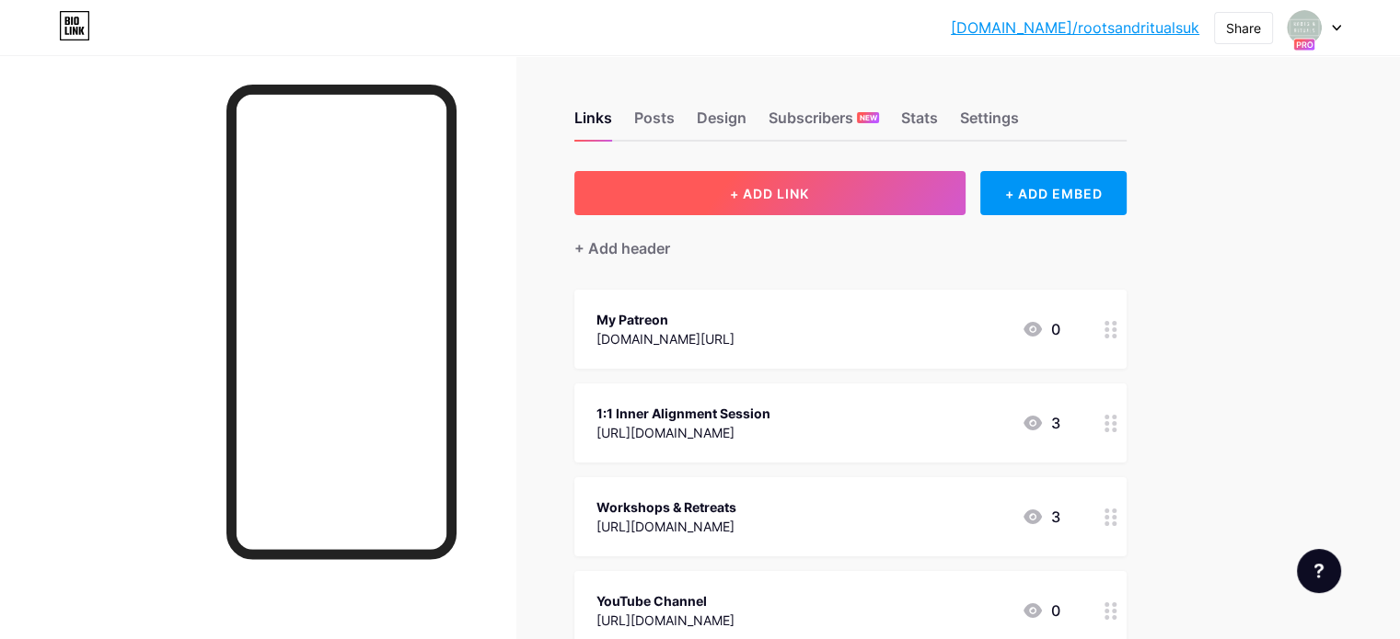
click at [845, 211] on button "+ ADD LINK" at bounding box center [769, 193] width 391 height 44
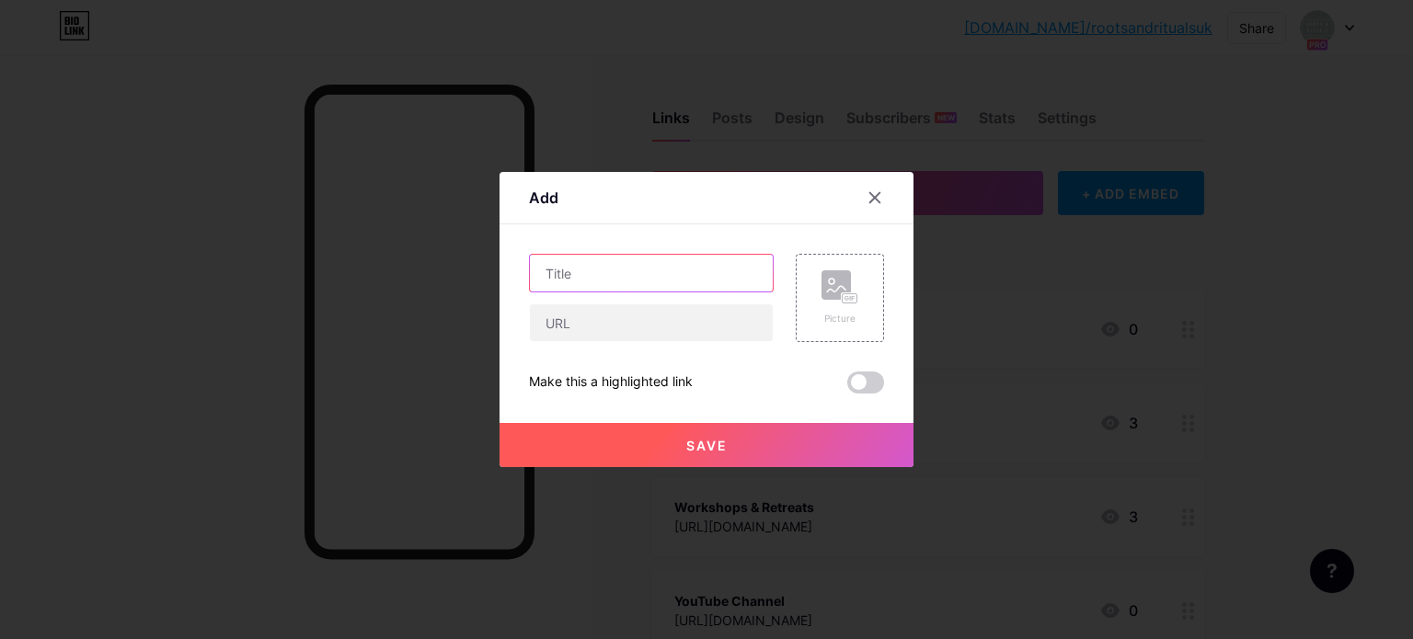
click at [607, 274] on input "text" at bounding box center [651, 273] width 243 height 37
type input "My Shop"
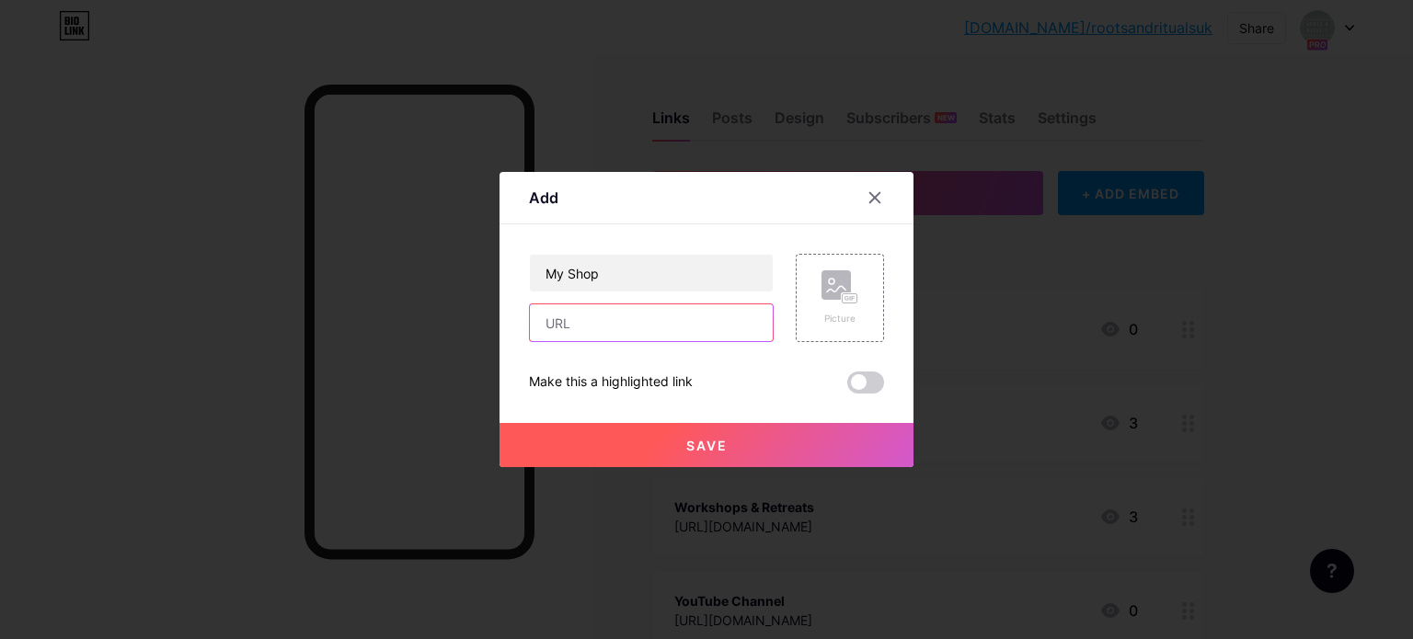
click at [589, 318] on input "text" at bounding box center [651, 323] width 243 height 37
paste input "https://bio.link/rootsandritualsshop"
type input "https://bio.link/rootsandritualsshop"
click at [721, 441] on button "Save" at bounding box center [707, 445] width 414 height 44
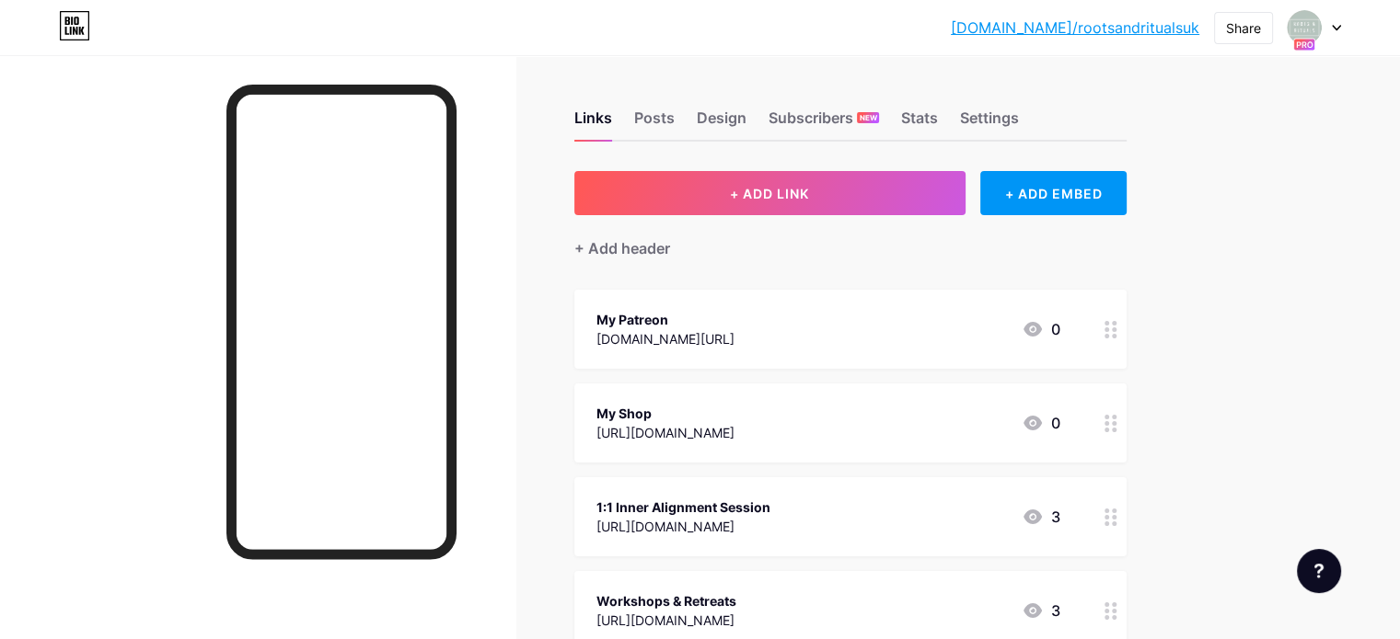
click at [1340, 25] on div "bio.link/rootsa... bio.link/rootsandritualsuk Share Switch accounts Roots & Rit…" at bounding box center [700, 27] width 1400 height 33
click at [1340, 21] on div at bounding box center [1313, 27] width 53 height 33
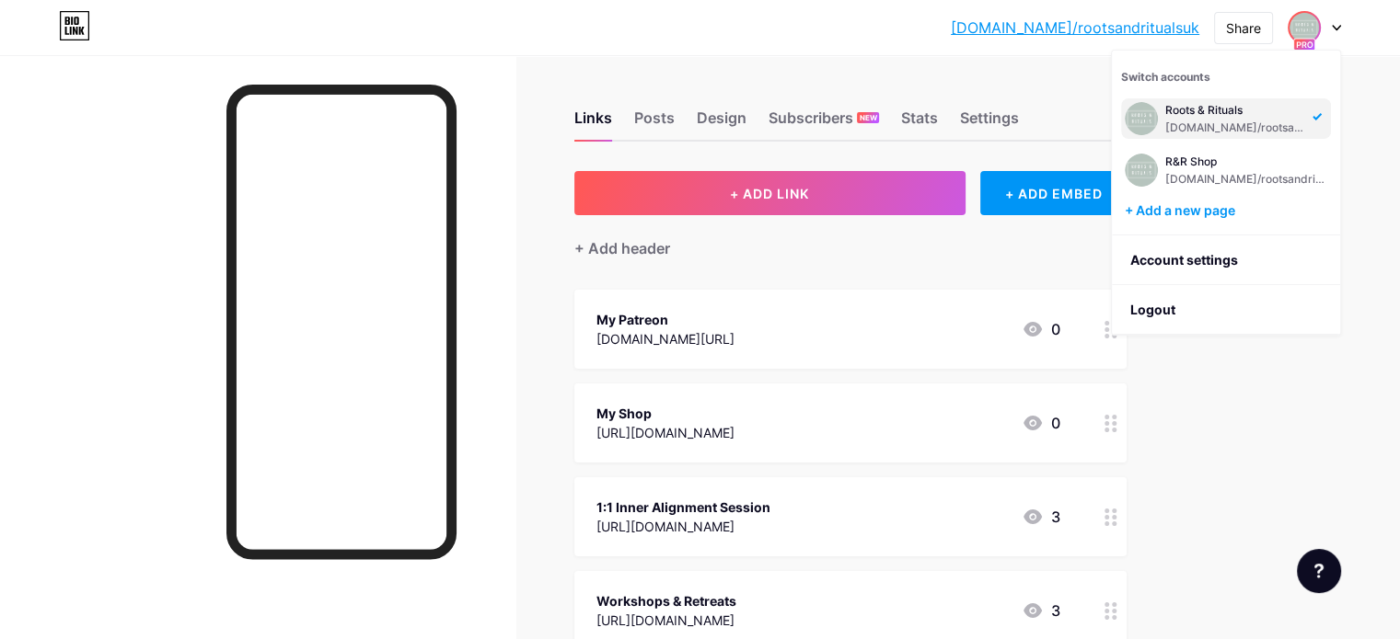
click at [1240, 190] on div "Switch accounts Roots & Rituals bio.link/rootsandritualsuk R&R Shop bio.link/ro…" at bounding box center [1226, 143] width 228 height 185
click at [1240, 178] on div "[DOMAIN_NAME]/rootsandritualsshop" at bounding box center [1246, 179] width 162 height 15
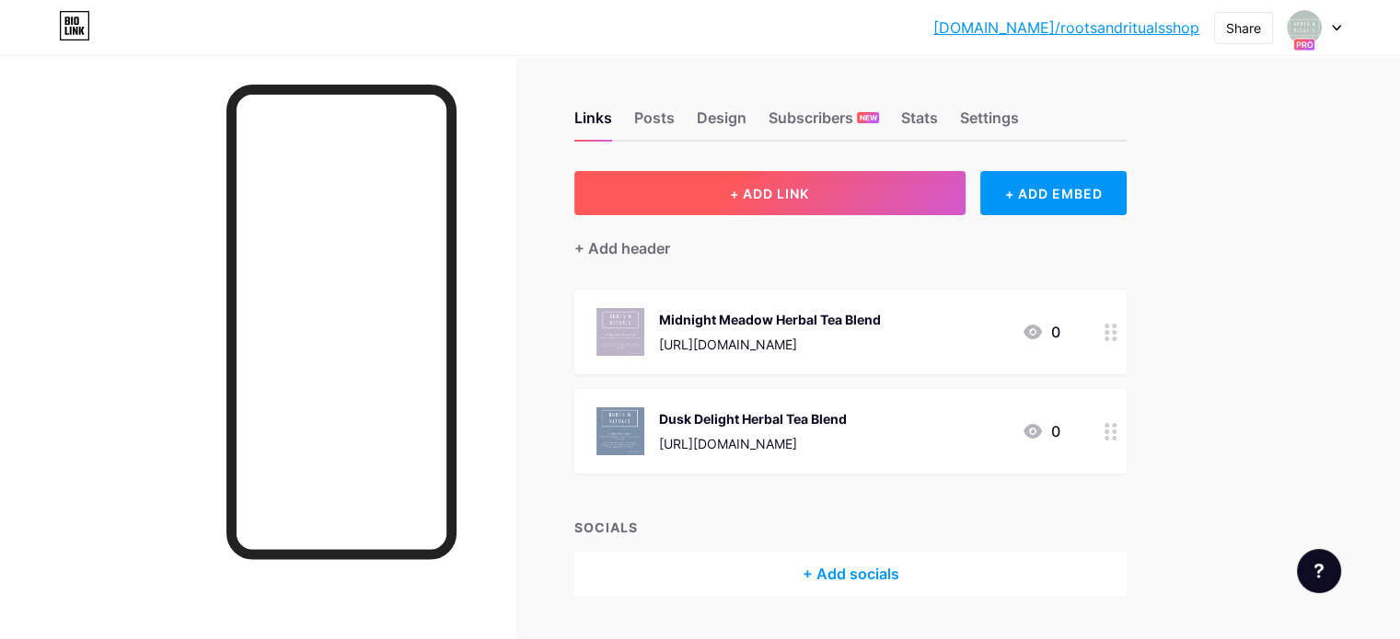
click at [900, 186] on button "+ ADD LINK" at bounding box center [769, 193] width 391 height 44
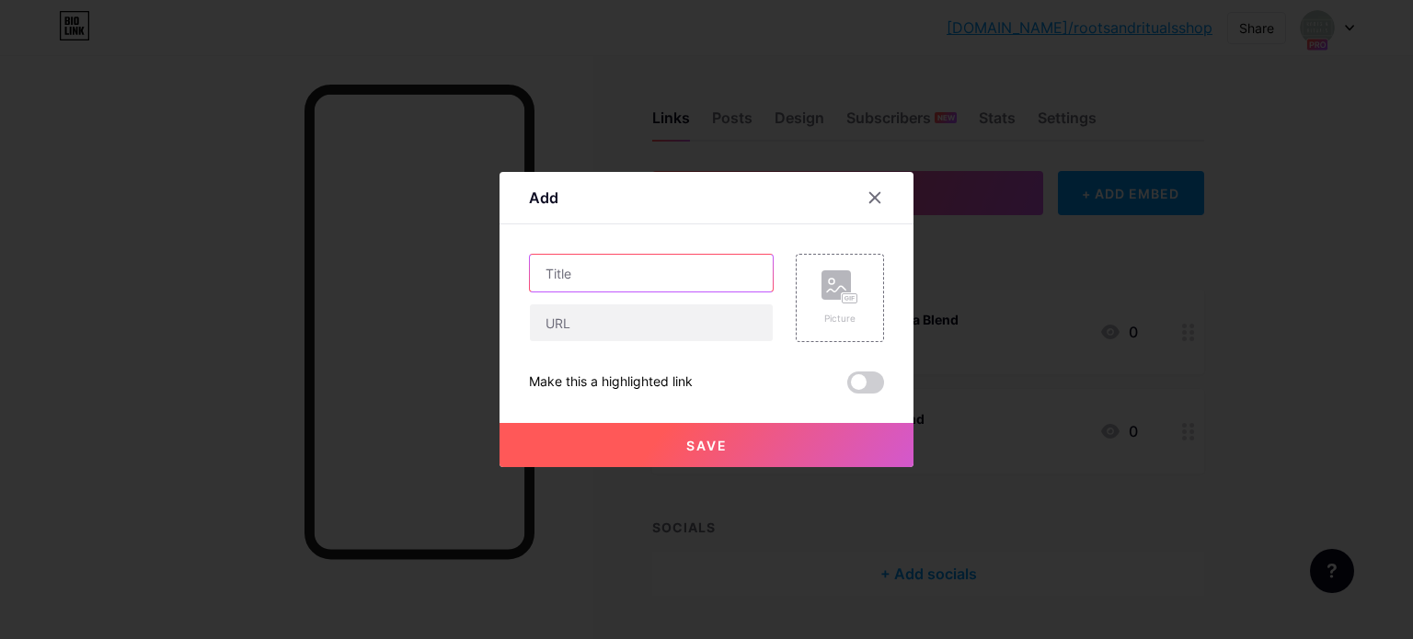
click at [676, 284] on input "text" at bounding box center [651, 273] width 243 height 37
type input "Ceremonial Grade Cacao"
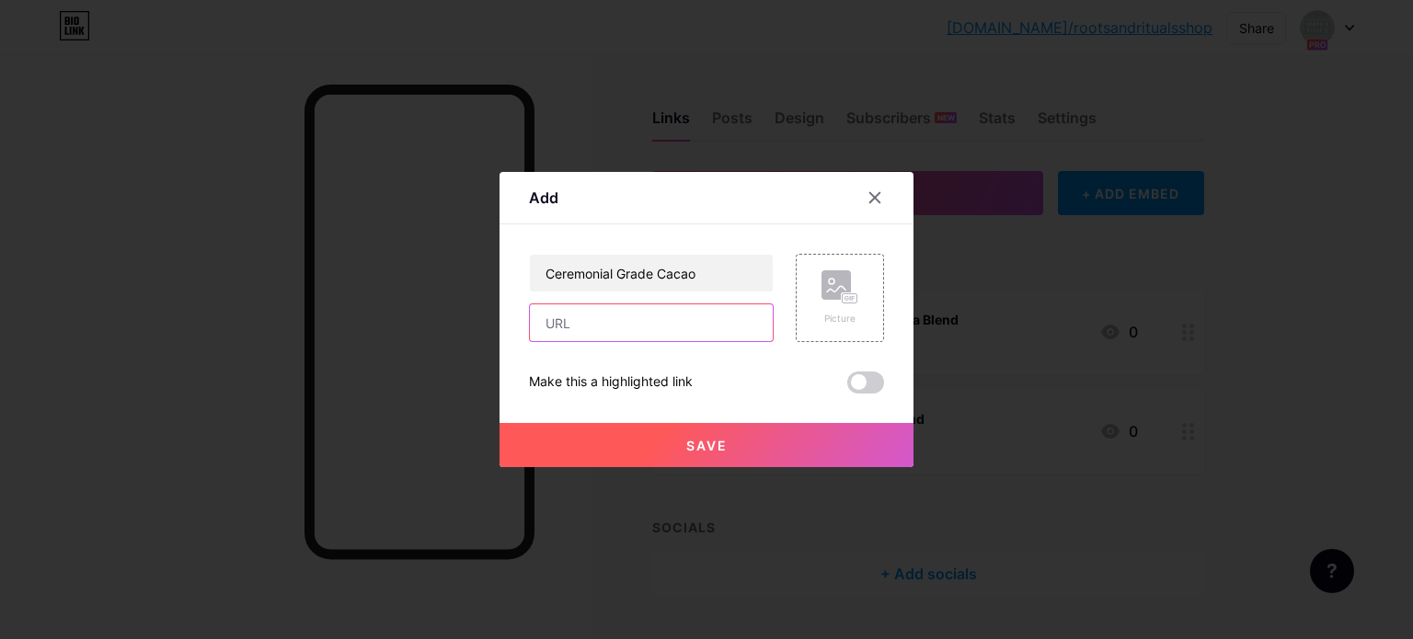
click at [659, 309] on input "text" at bounding box center [651, 323] width 243 height 37
paste input "https://buy.stripe.com/eVq7sL77hbzI3pR07g5sA02"
type input "[URL][DOMAIN_NAME]"
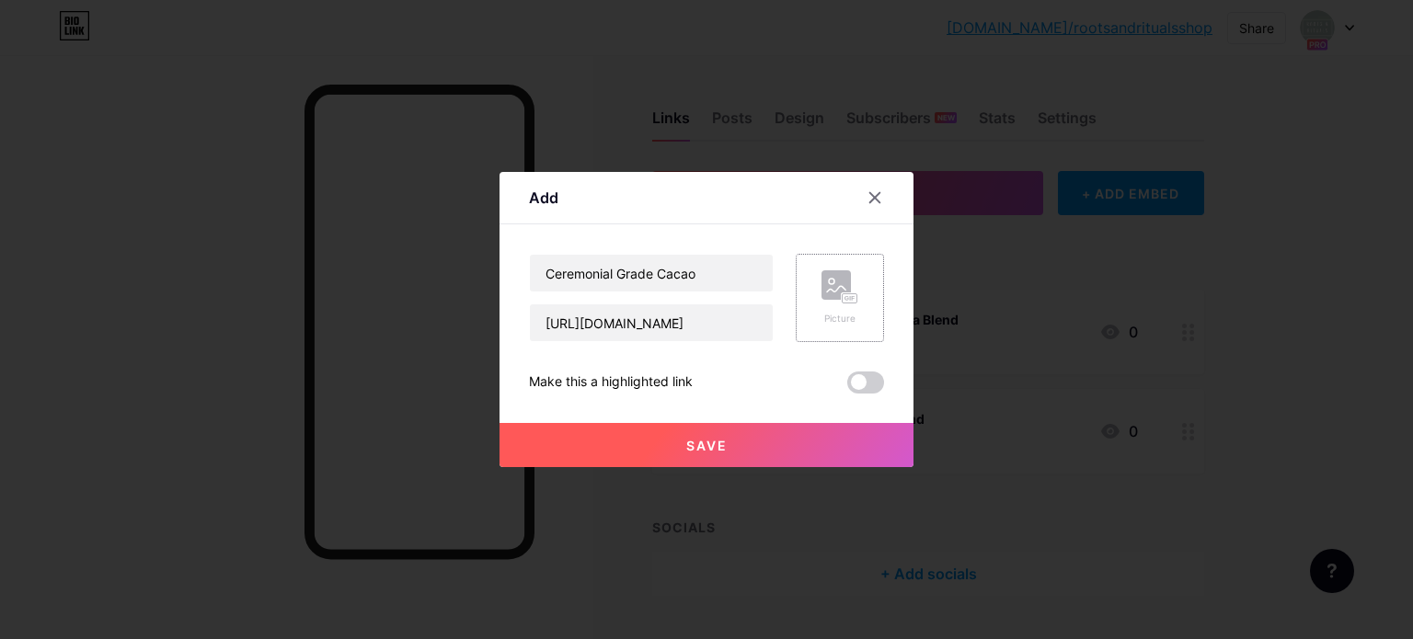
click at [810, 305] on div "Picture" at bounding box center [840, 298] width 88 height 88
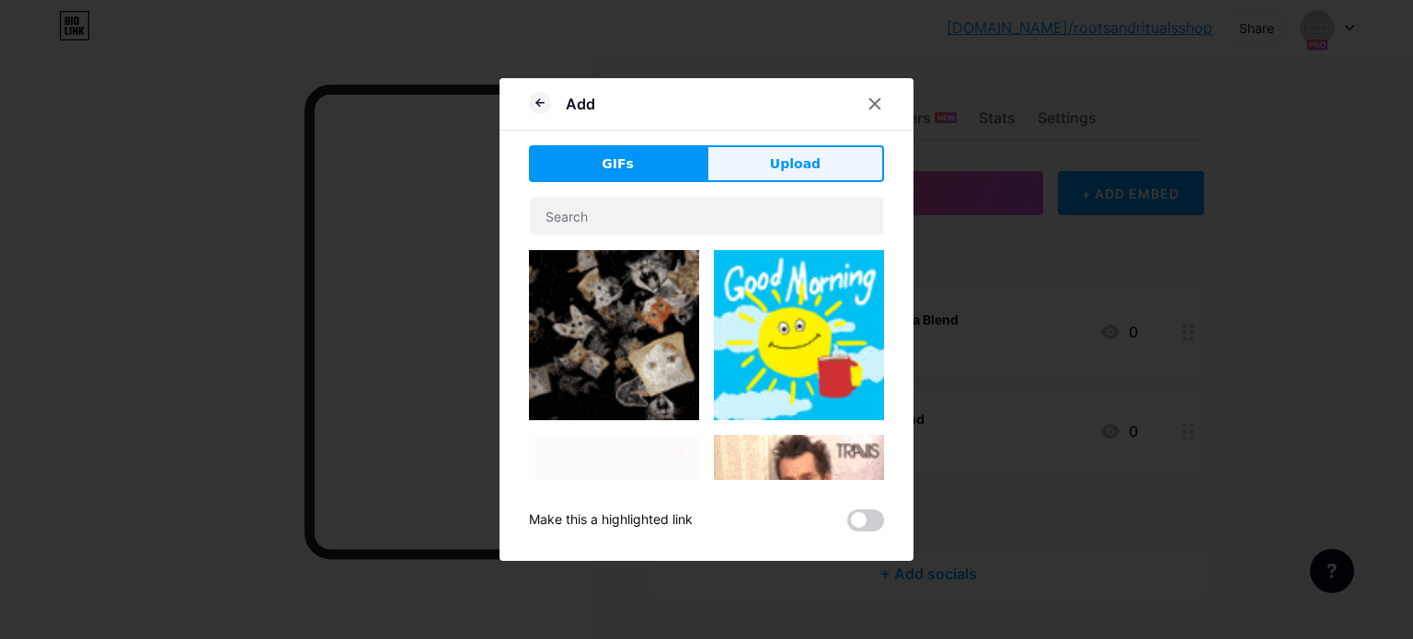
click at [803, 159] on span "Upload" at bounding box center [795, 164] width 51 height 19
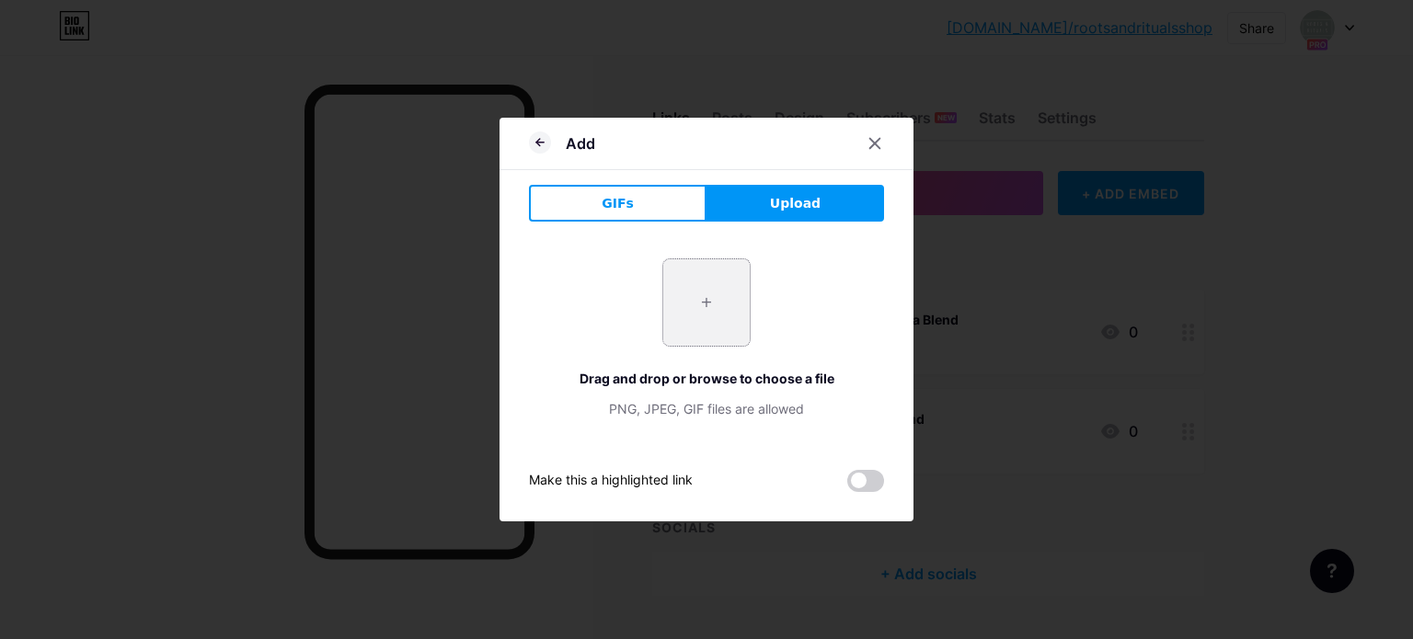
click at [685, 325] on input "file" at bounding box center [706, 302] width 86 height 86
type input "C:\fakepath\Cacao Label Front.png"
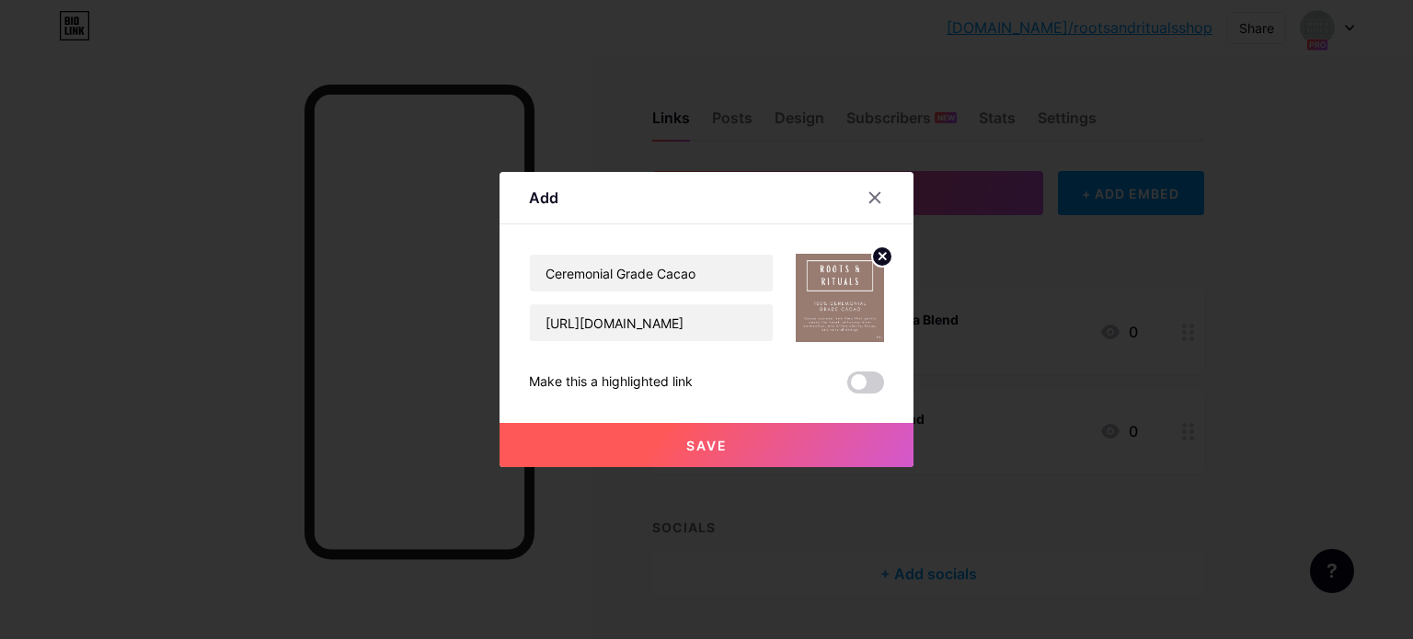
click at [718, 455] on button "Save" at bounding box center [707, 445] width 414 height 44
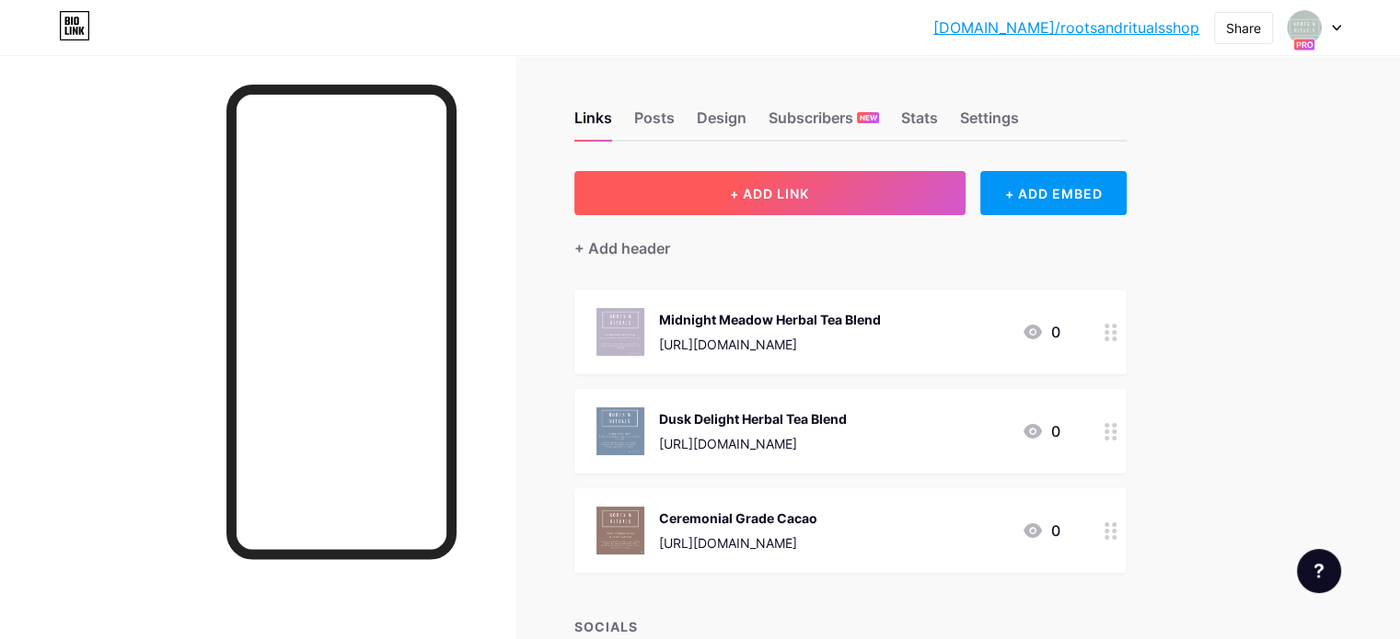
click at [809, 187] on span "+ ADD LINK" at bounding box center [769, 194] width 79 height 16
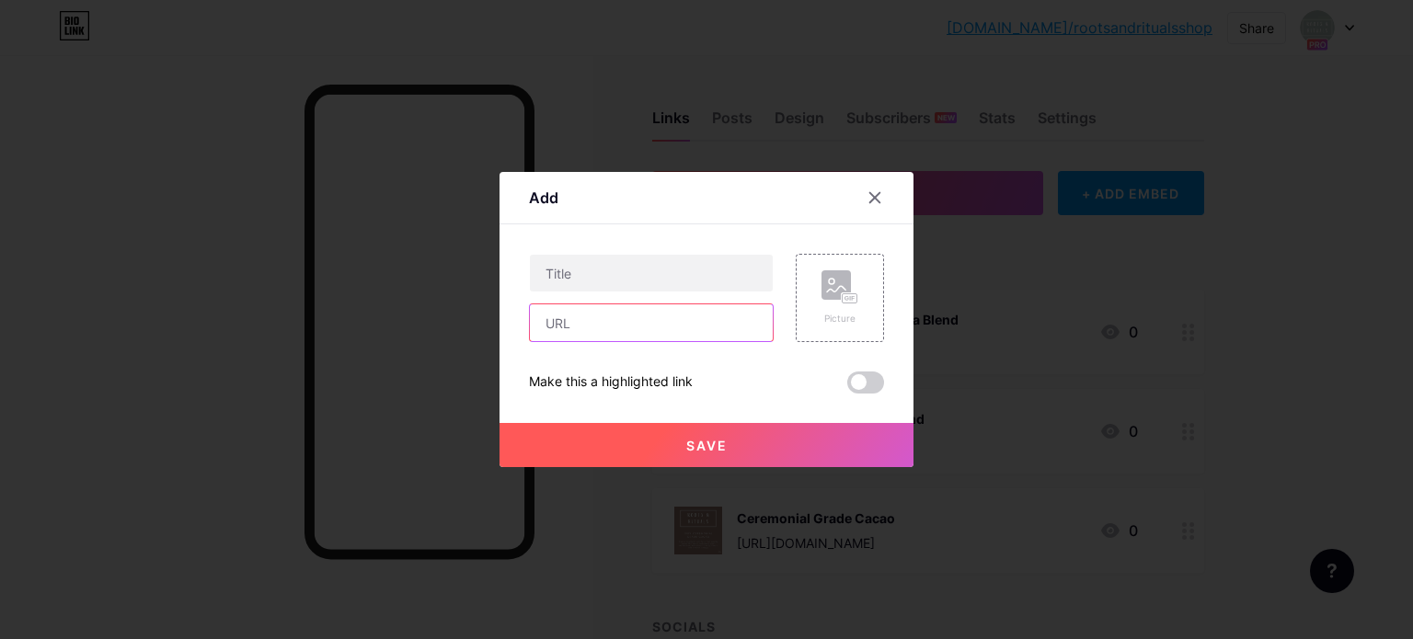
click at [612, 320] on input "text" at bounding box center [651, 323] width 243 height 37
paste input "[URL][DOMAIN_NAME]"
type input "[URL][DOMAIN_NAME]"
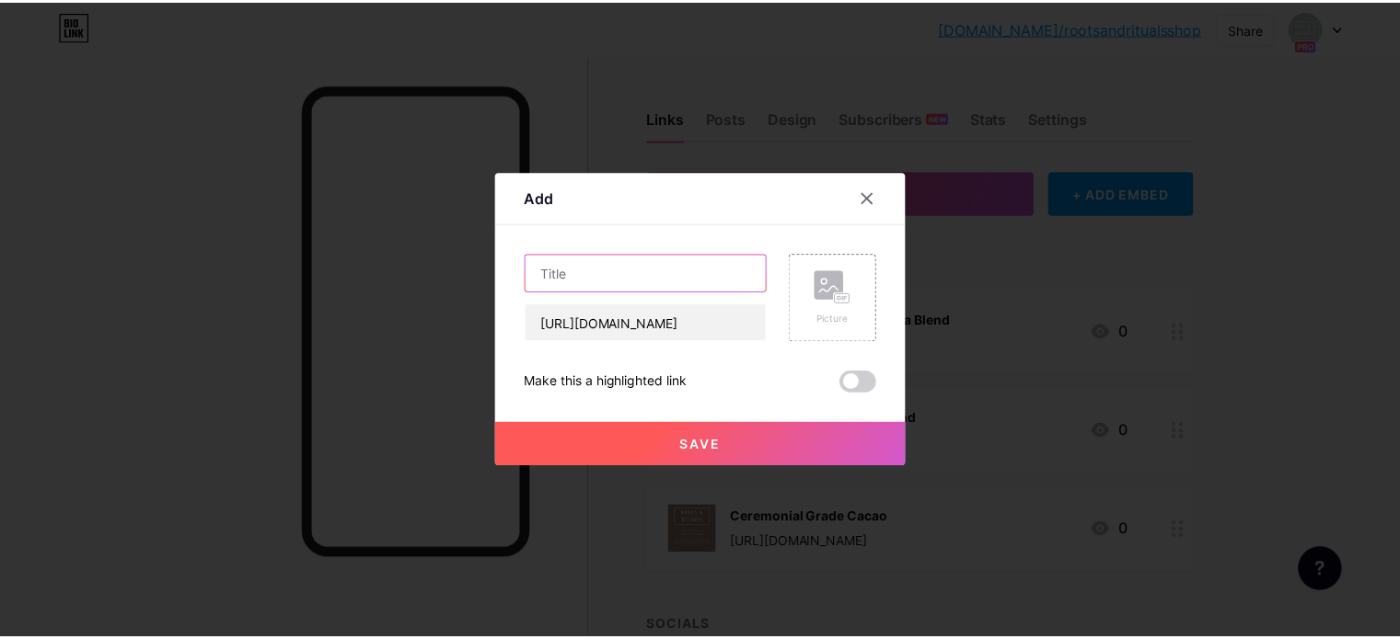
scroll to position [0, 0]
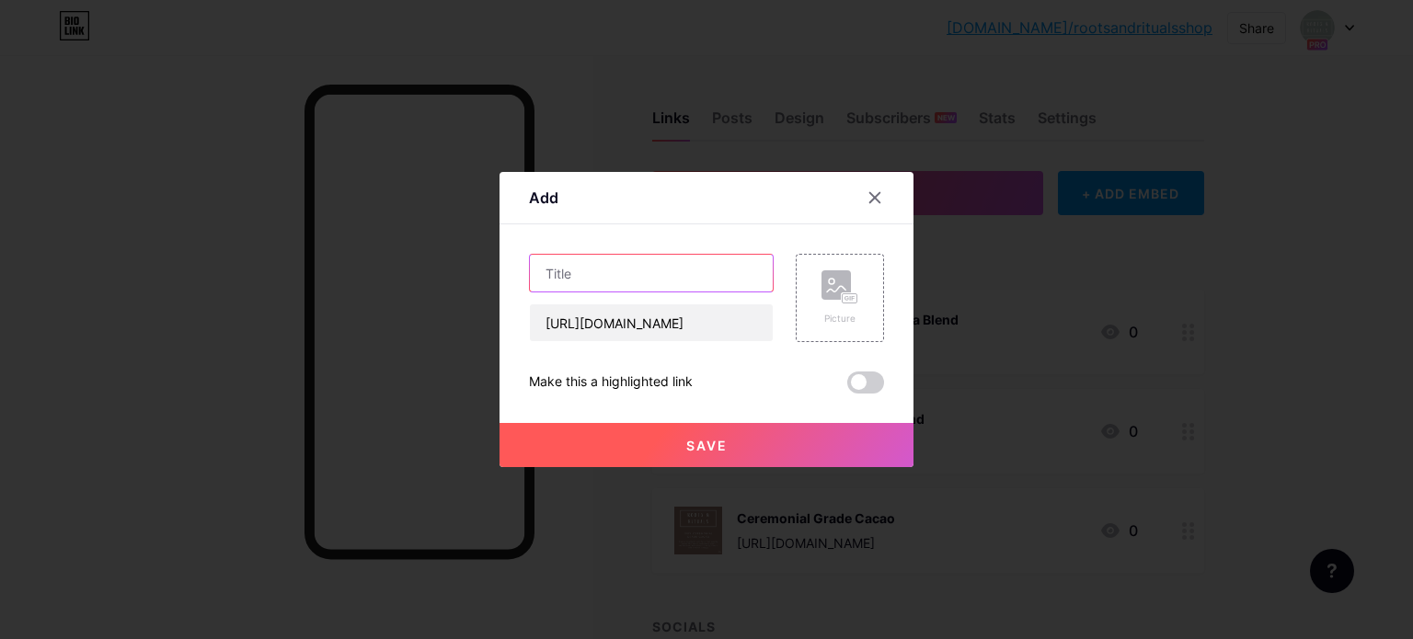
click at [609, 271] on input "text" at bounding box center [651, 273] width 243 height 37
type input "Shilajit Resin"
click at [857, 286] on div "Picture" at bounding box center [840, 298] width 88 height 88
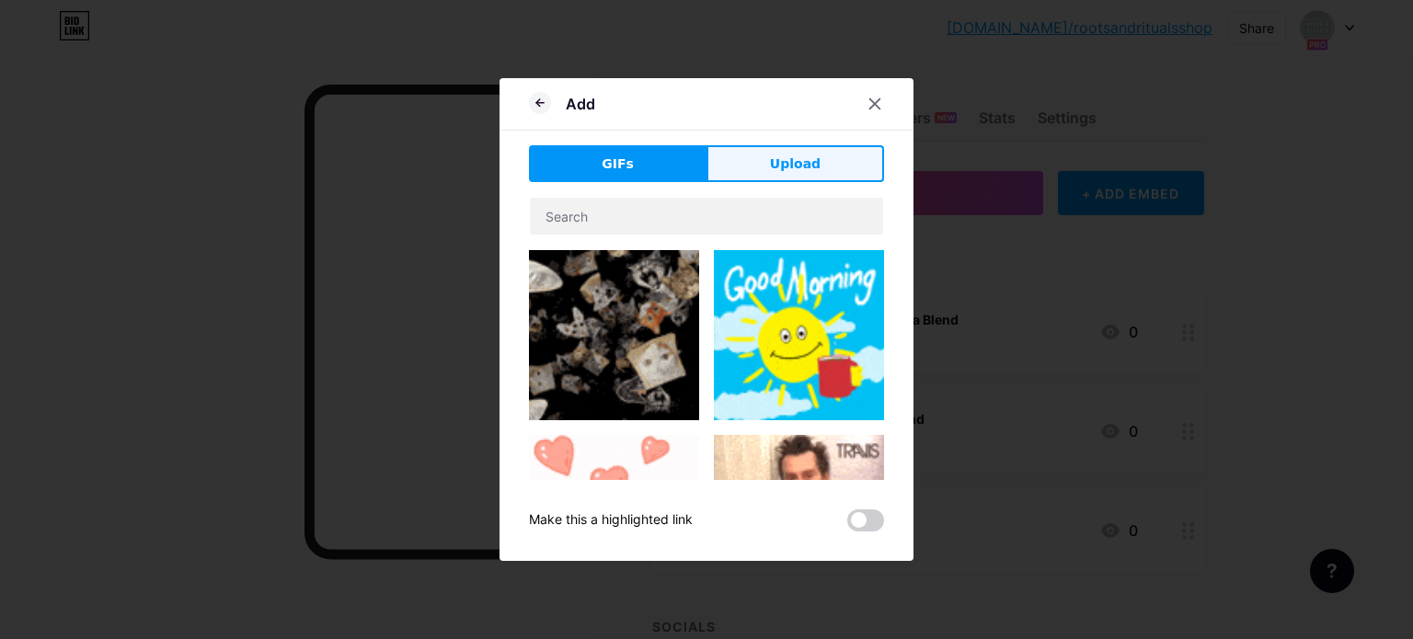
click at [800, 156] on span "Upload" at bounding box center [795, 164] width 51 height 19
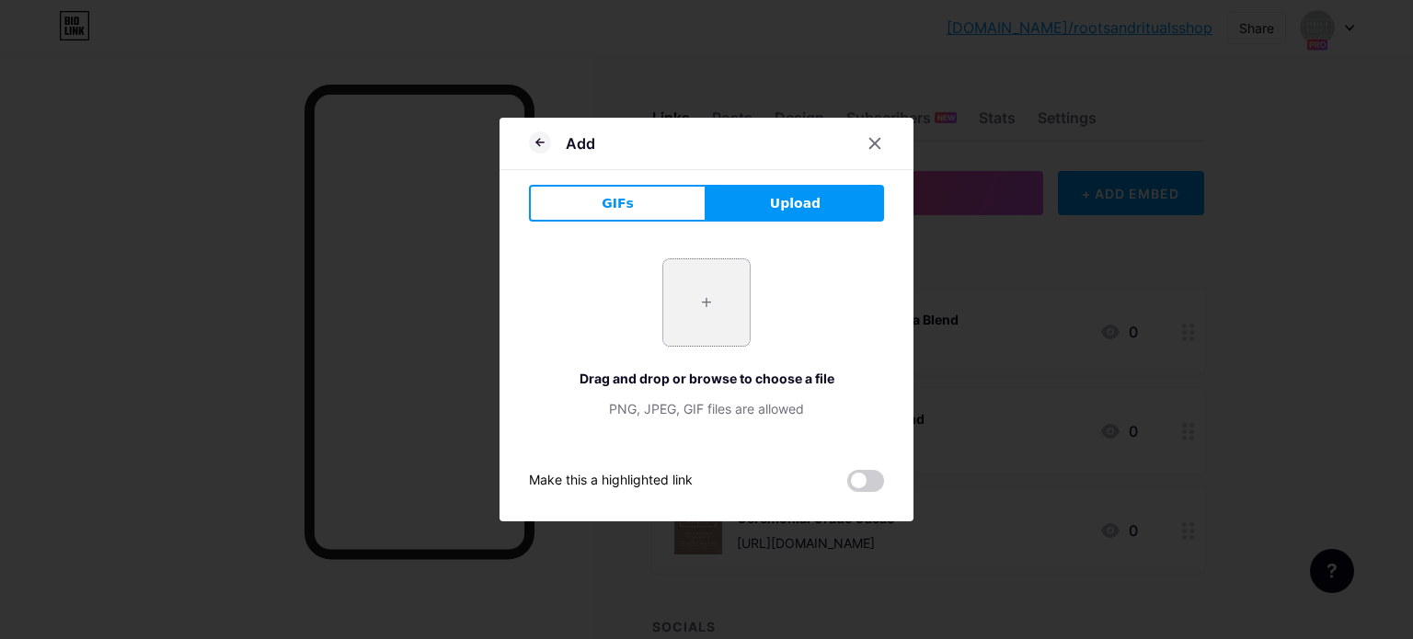
click at [678, 302] on input "file" at bounding box center [706, 302] width 86 height 86
type input "C:\fakepath\Shilijit Label.png"
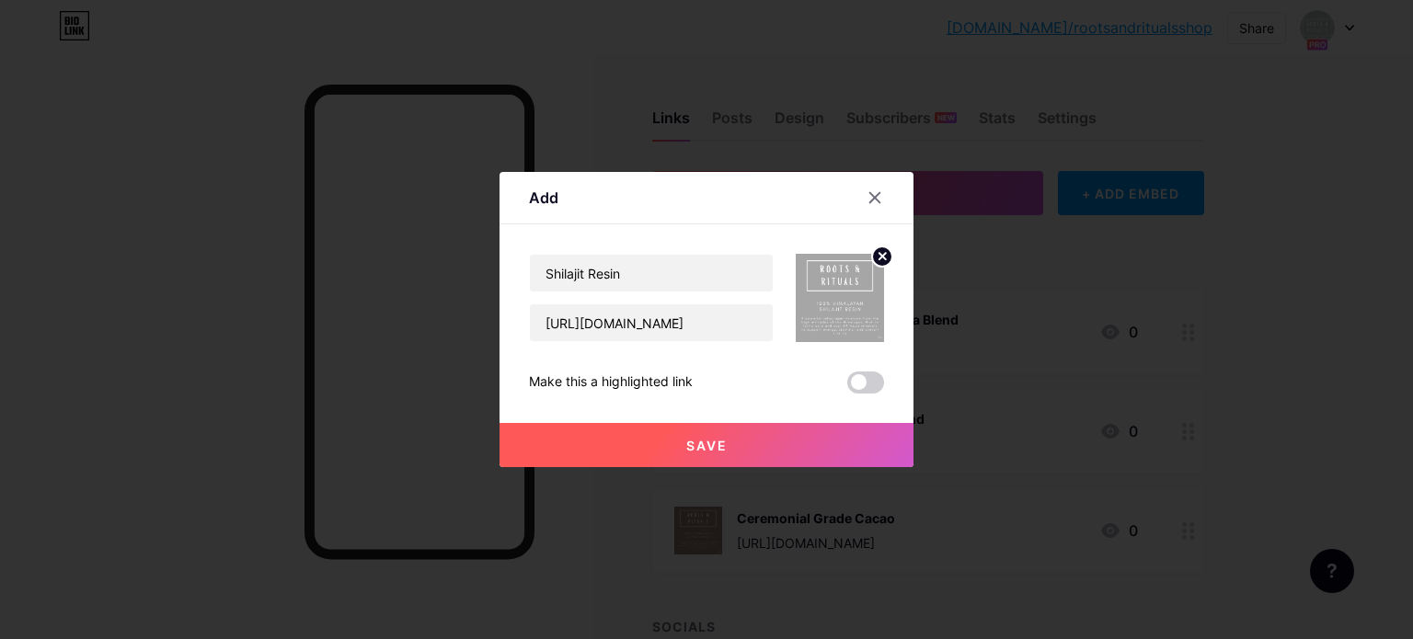
click at [733, 442] on button "Save" at bounding box center [707, 445] width 414 height 44
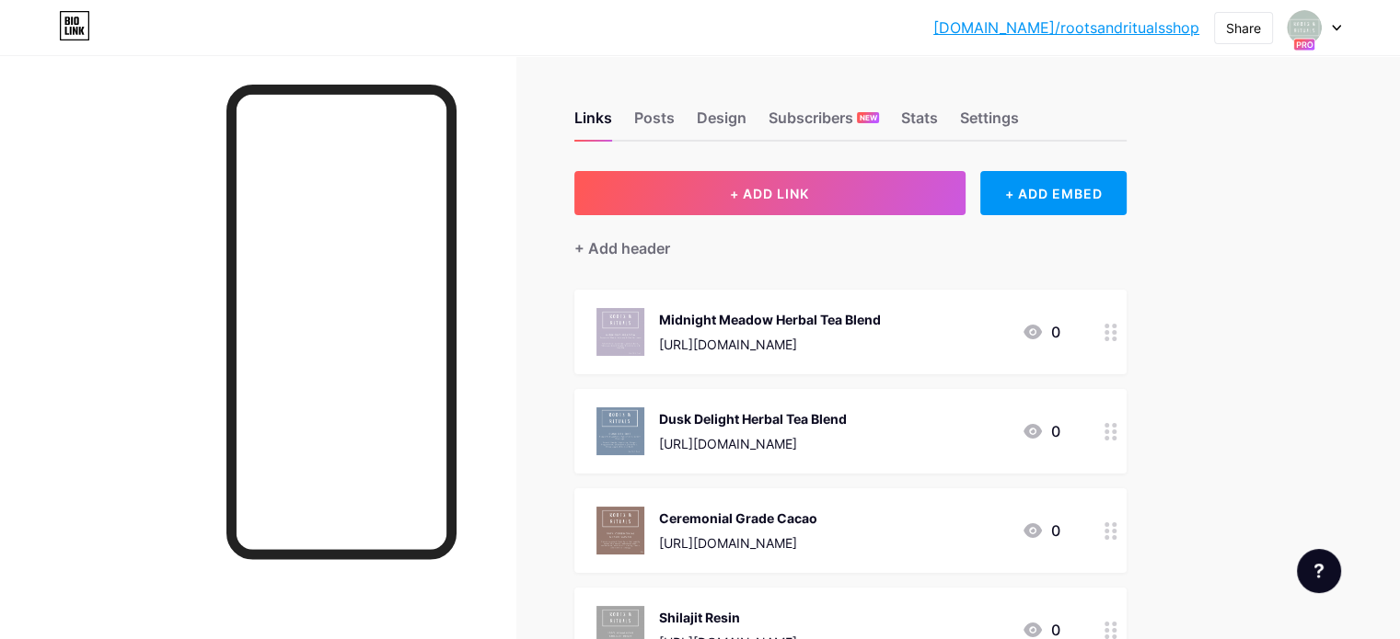
click at [628, 227] on div "Links Posts Design Subscribers NEW Stats Settings + ADD LINK + ADD EMBED + Add …" at bounding box center [602, 471] width 1204 height 832
click at [1334, 26] on icon at bounding box center [1335, 28] width 9 height 6
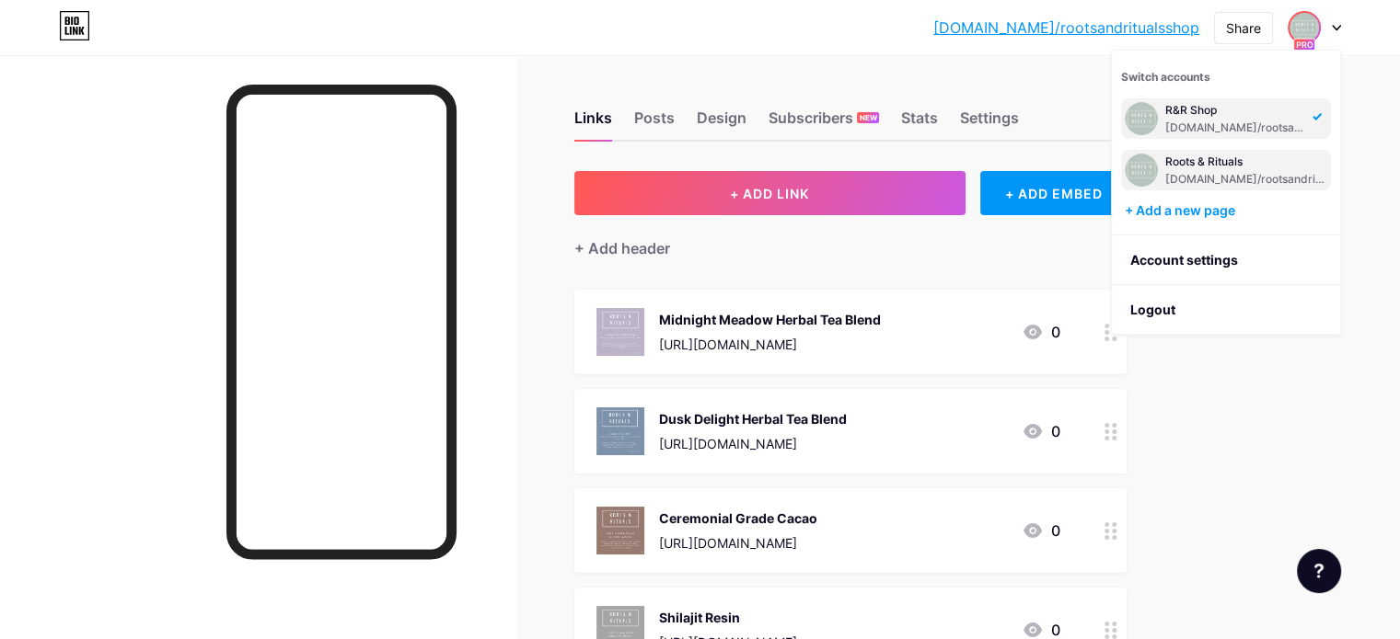
click at [1251, 168] on div "Roots & Rituals bio.link/rootsandritualsuk" at bounding box center [1246, 170] width 162 height 33
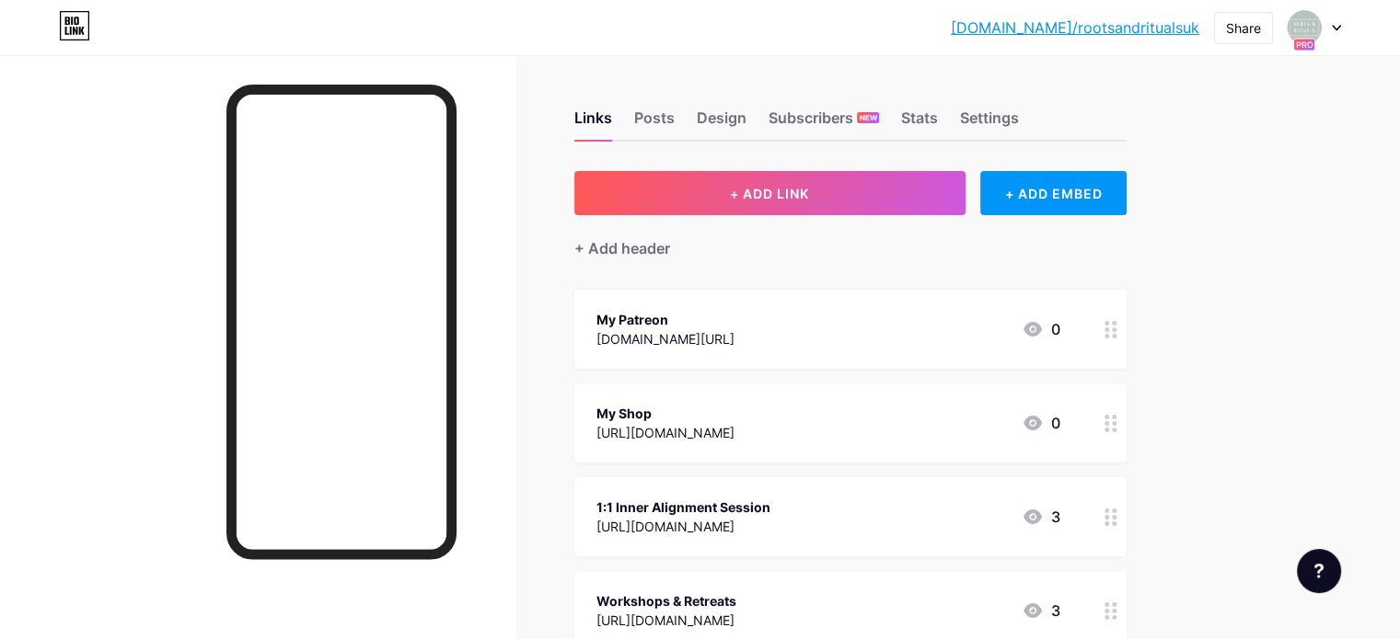
click at [746, 107] on div "Design" at bounding box center [722, 123] width 50 height 33
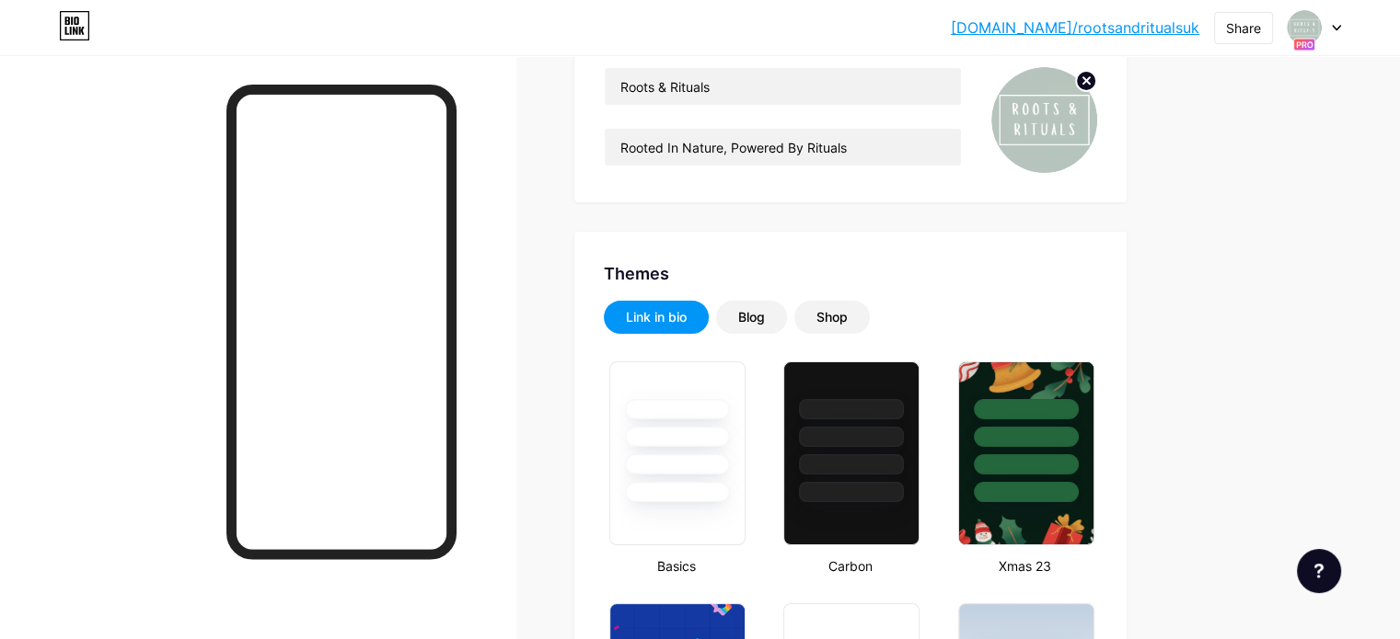
type input "#ffffff"
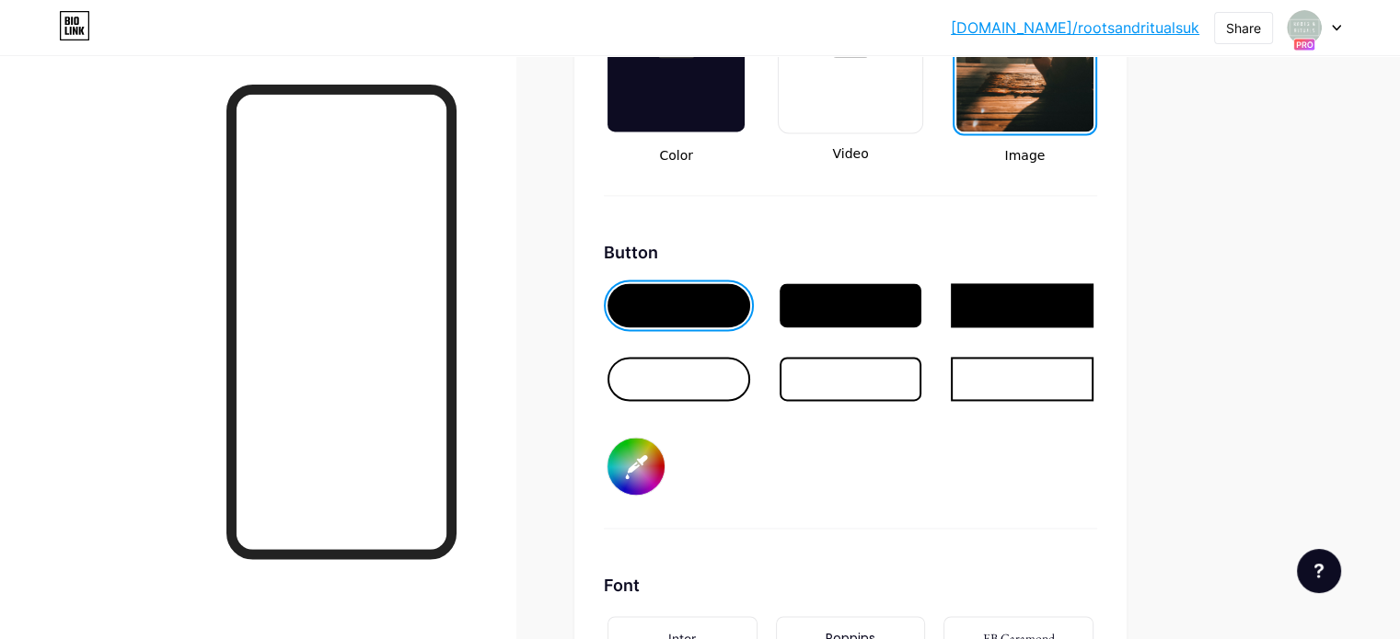
scroll to position [2782, 0]
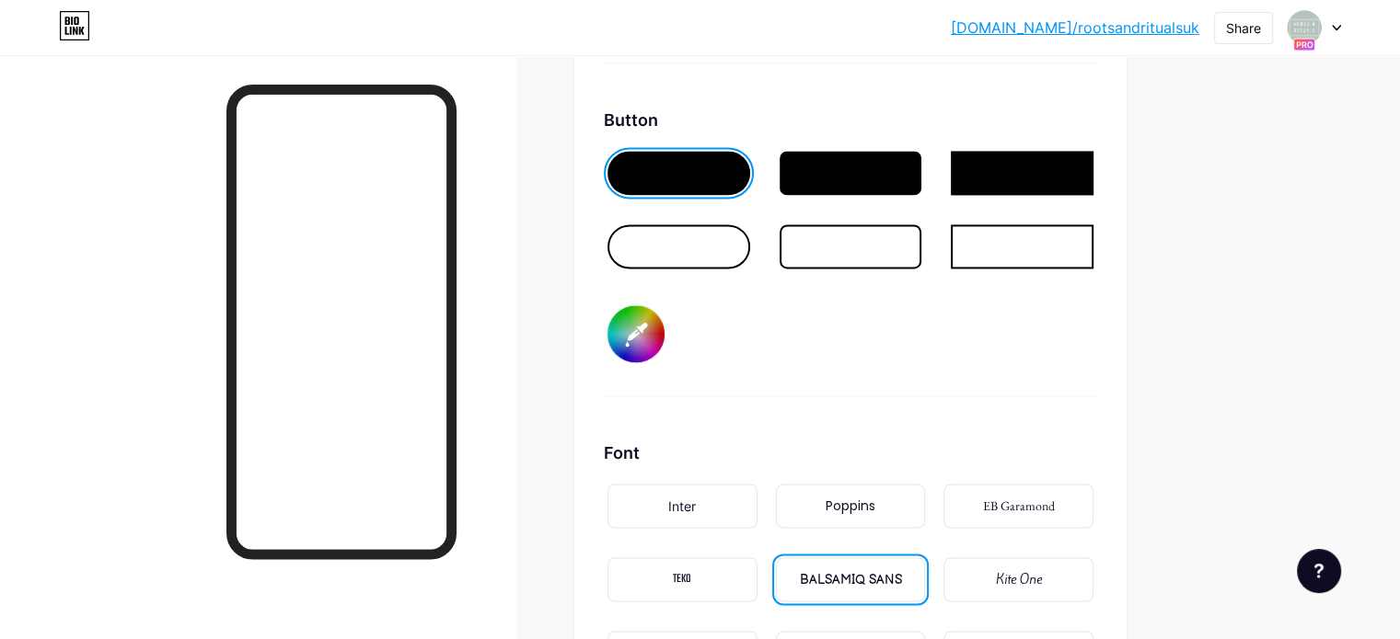
click at [750, 238] on div at bounding box center [678, 247] width 143 height 44
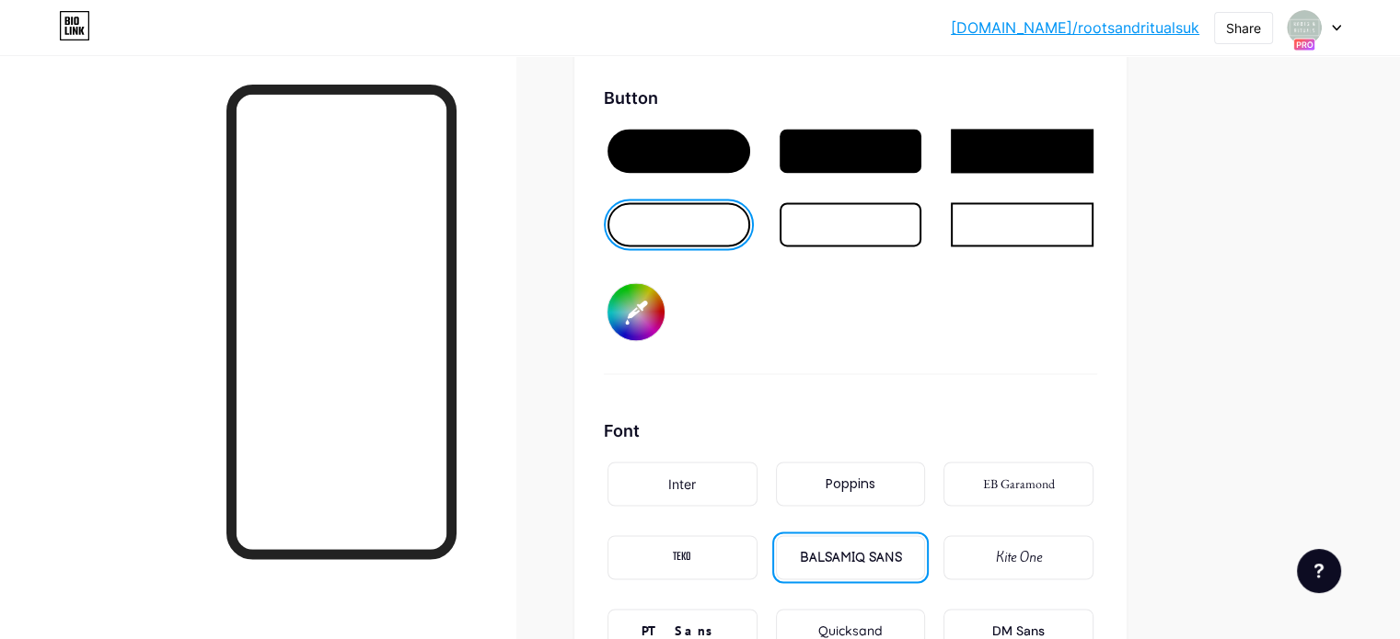
scroll to position [2792, 0]
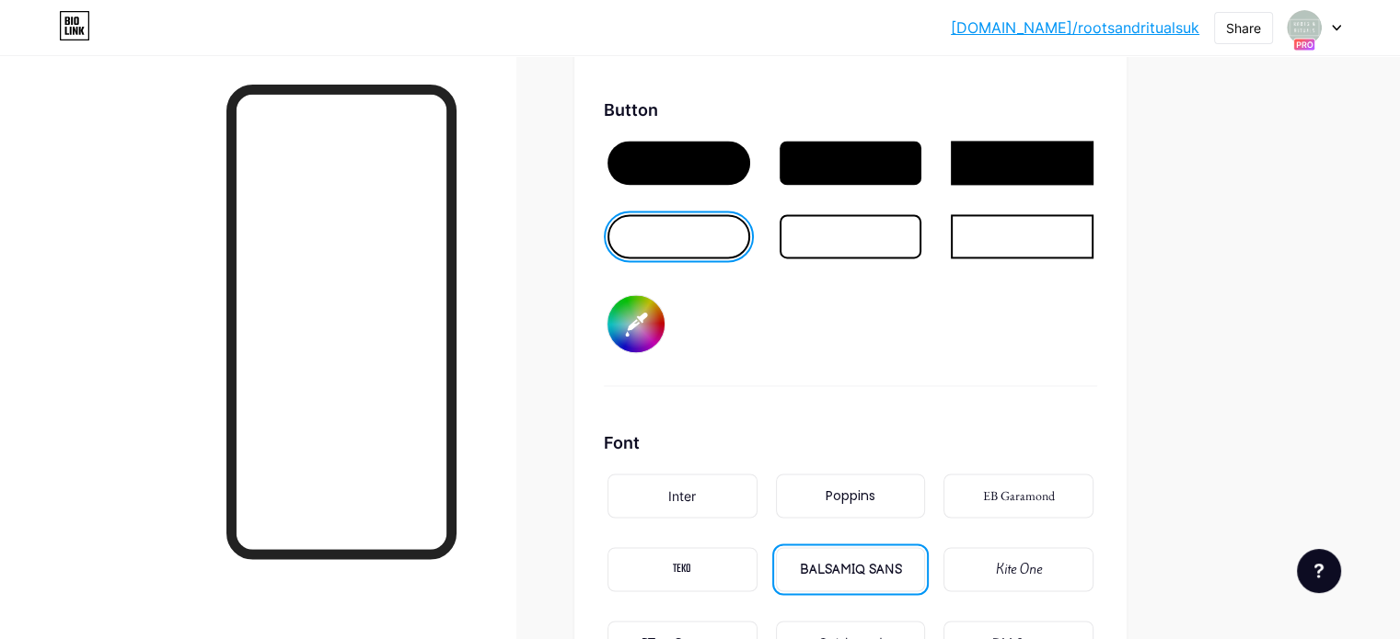
click at [664, 327] on input "#ffffff" at bounding box center [635, 323] width 57 height 57
click at [1015, 294] on div "Button #ffffff" at bounding box center [850, 242] width 493 height 289
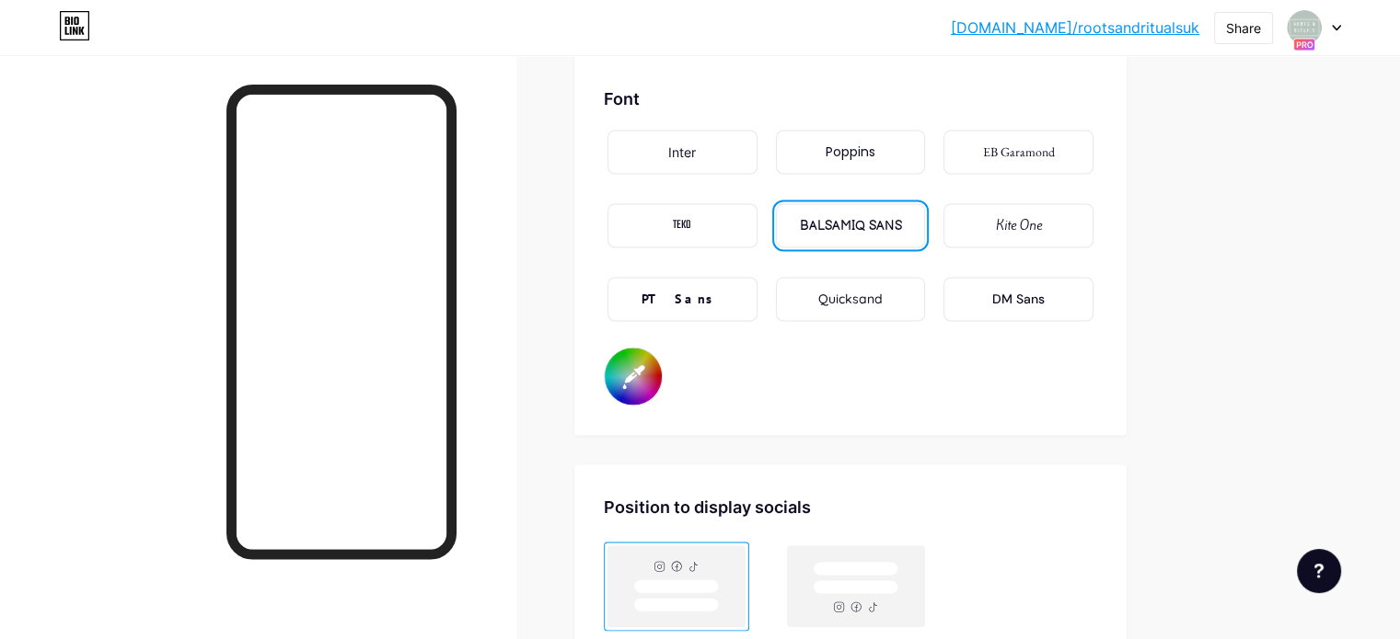
scroll to position [3138, 0]
click at [662, 379] on input "#ffffff" at bounding box center [633, 374] width 57 height 57
click at [942, 318] on div "Inter Poppins EB Garamond TEKO BALSAMIQ SANS Kite One PT Sans Quicksand DM Sans" at bounding box center [850, 234] width 493 height 221
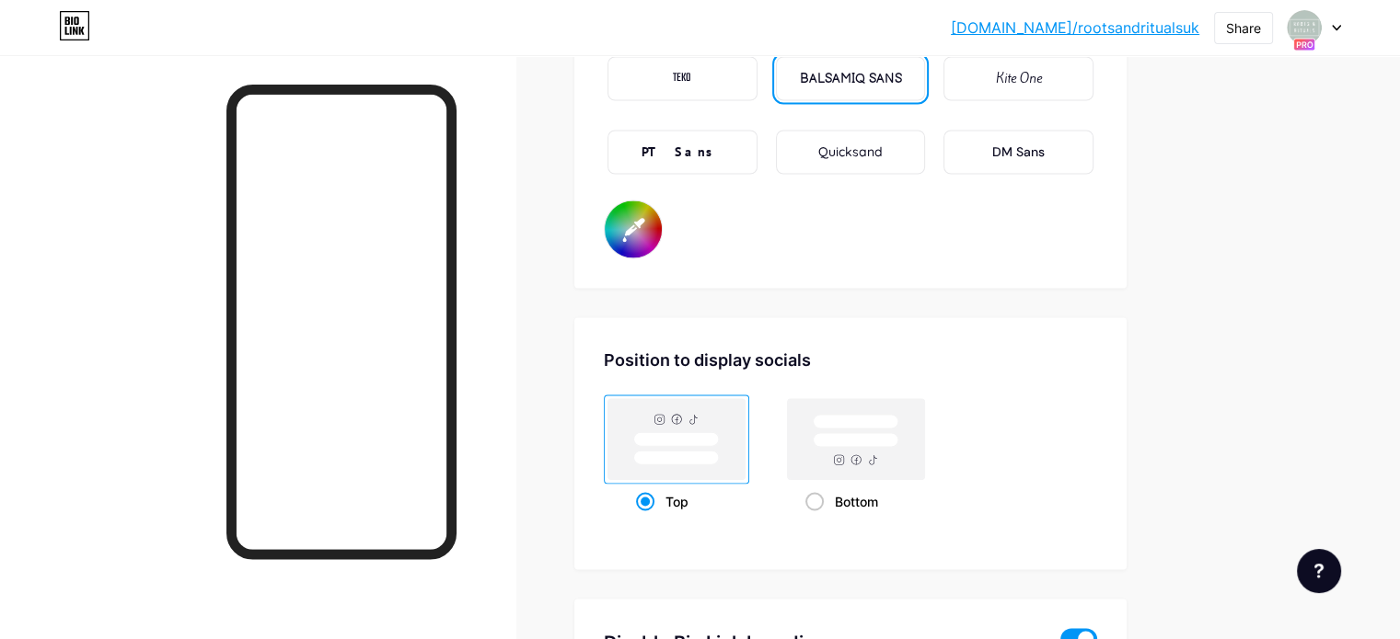
scroll to position [3285, 0]
click at [662, 217] on input "#ffffff" at bounding box center [633, 227] width 57 height 57
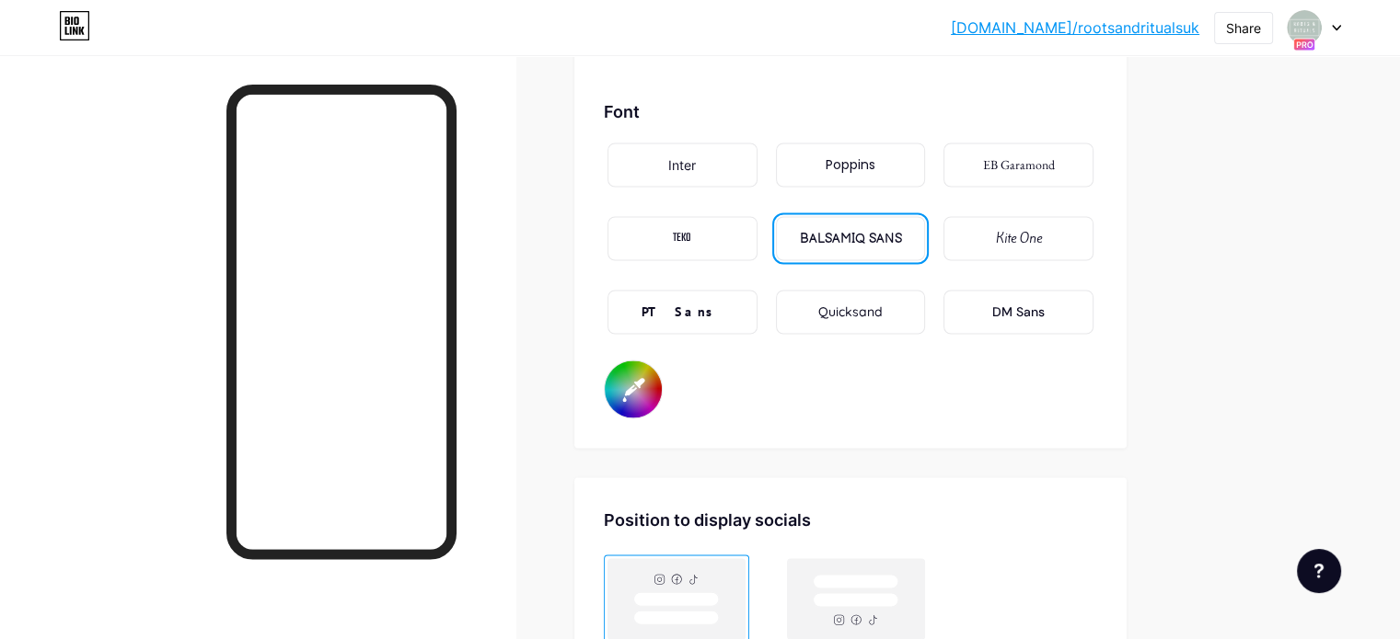
scroll to position [3120, 0]
click at [1093, 243] on div "Kite One" at bounding box center [1018, 241] width 150 height 44
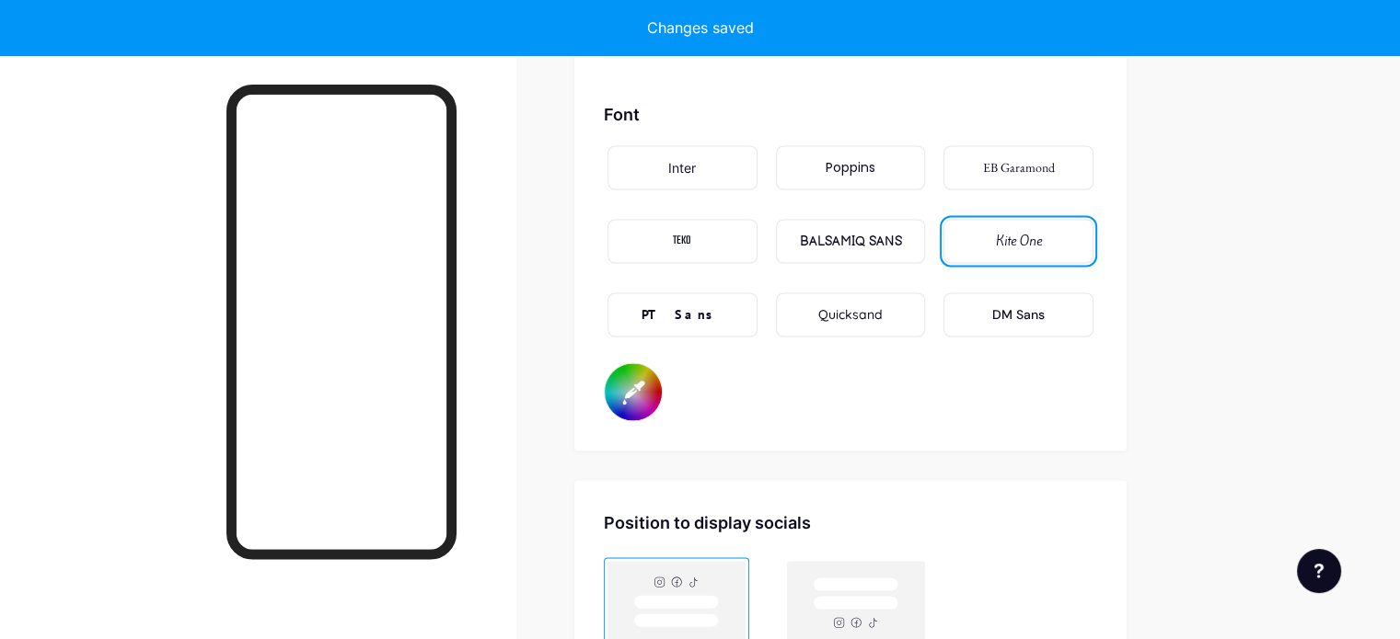
click at [926, 244] on div "BALSAMIQ SANS" at bounding box center [851, 241] width 150 height 44
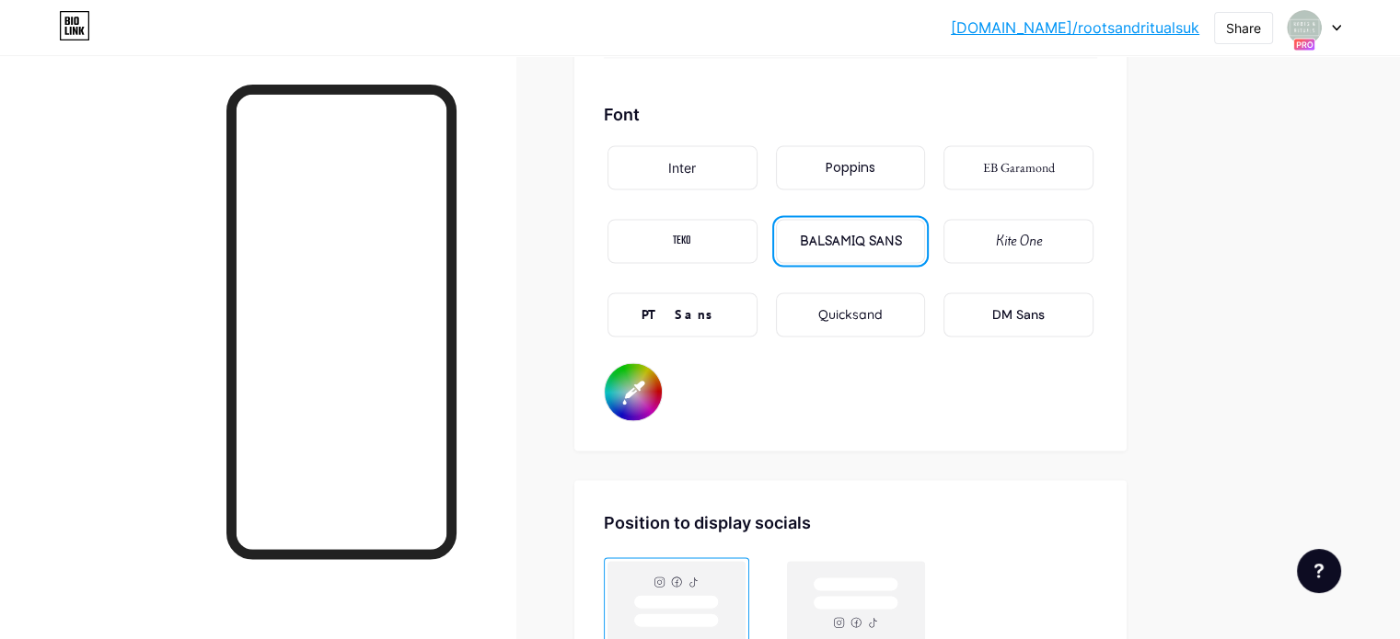
click at [662, 376] on input "#ffffff" at bounding box center [633, 391] width 57 height 57
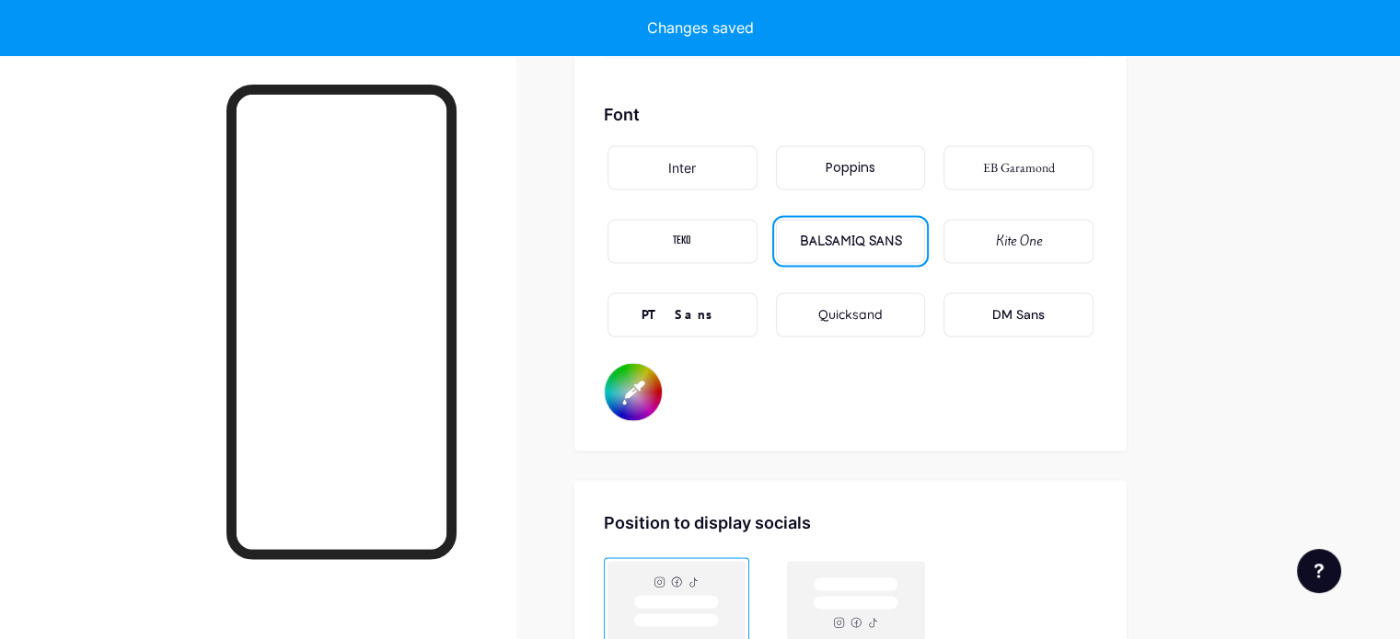
type input "#ffffff"
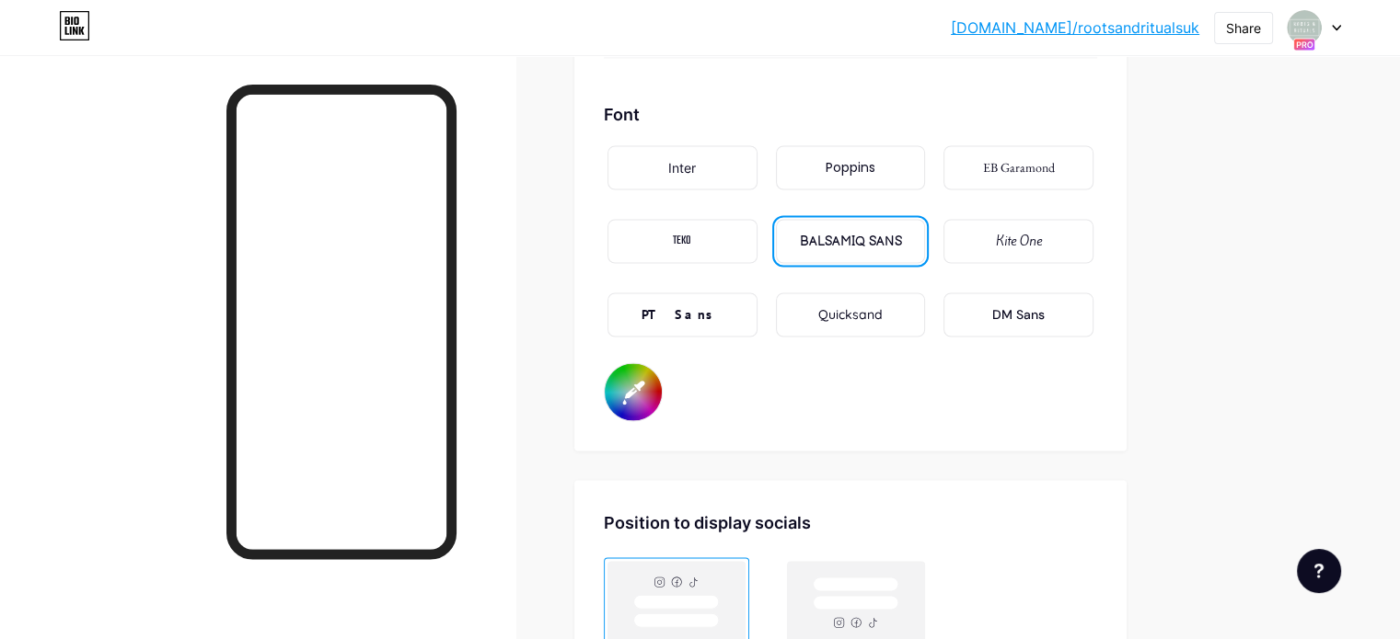
click at [909, 392] on div "Font Inter Poppins EB Garamond TEKO BALSAMIQ SANS Kite One PT Sans Quicksand DM…" at bounding box center [850, 261] width 493 height 319
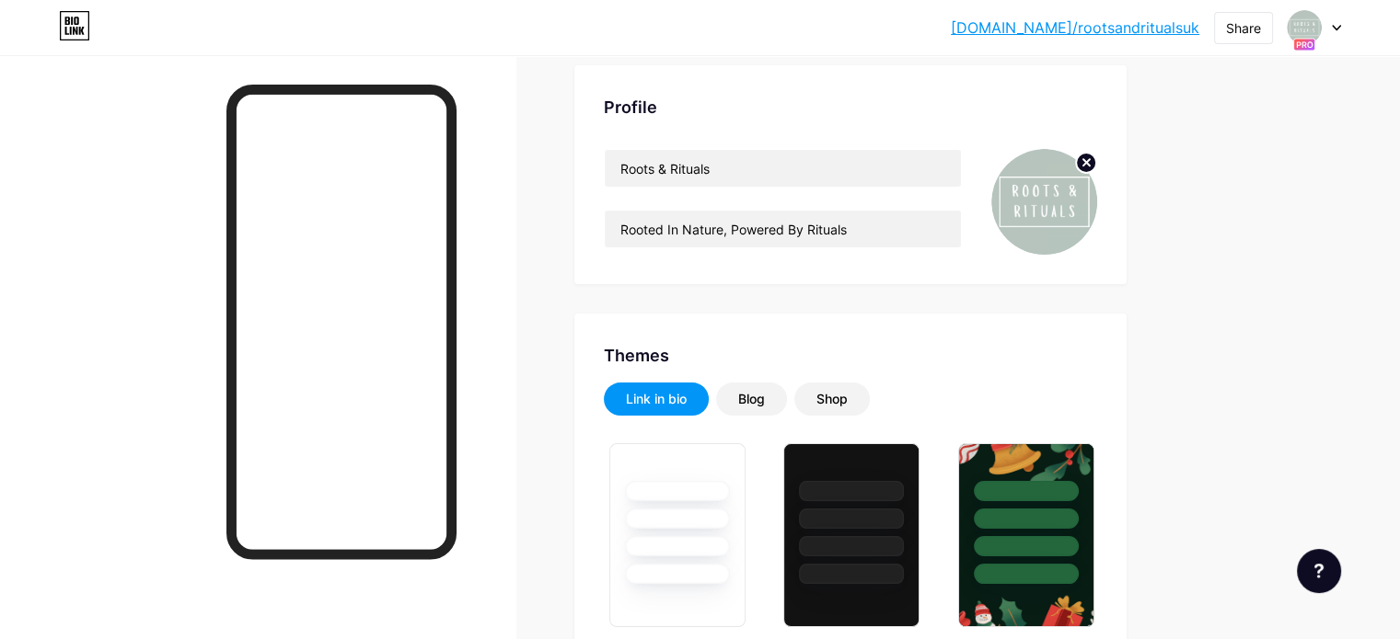
scroll to position [0, 0]
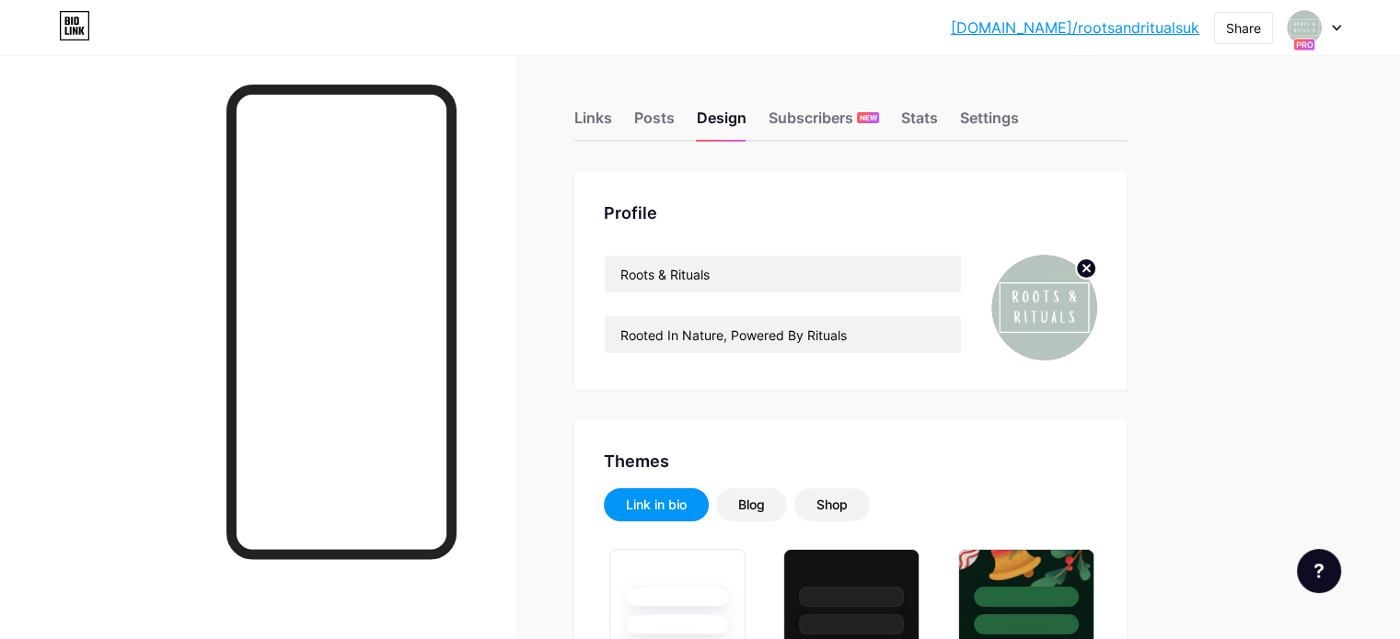
click at [515, 386] on div at bounding box center [257, 374] width 515 height 639
click at [515, 340] on div at bounding box center [257, 374] width 515 height 639
